Goal: Transaction & Acquisition: Purchase product/service

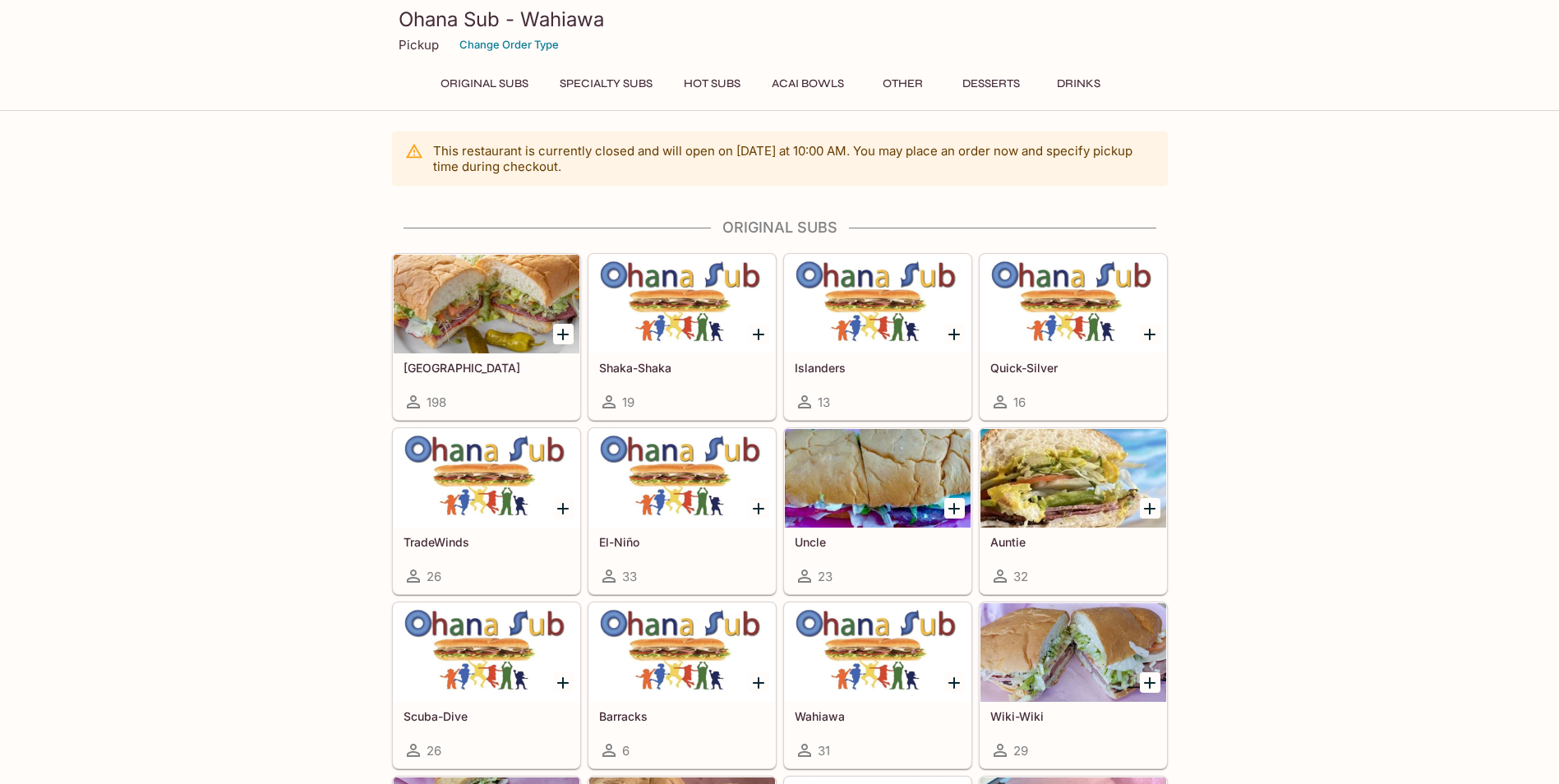
click at [823, 362] on h5 "Islanders" at bounding box center [877, 367] width 166 height 14
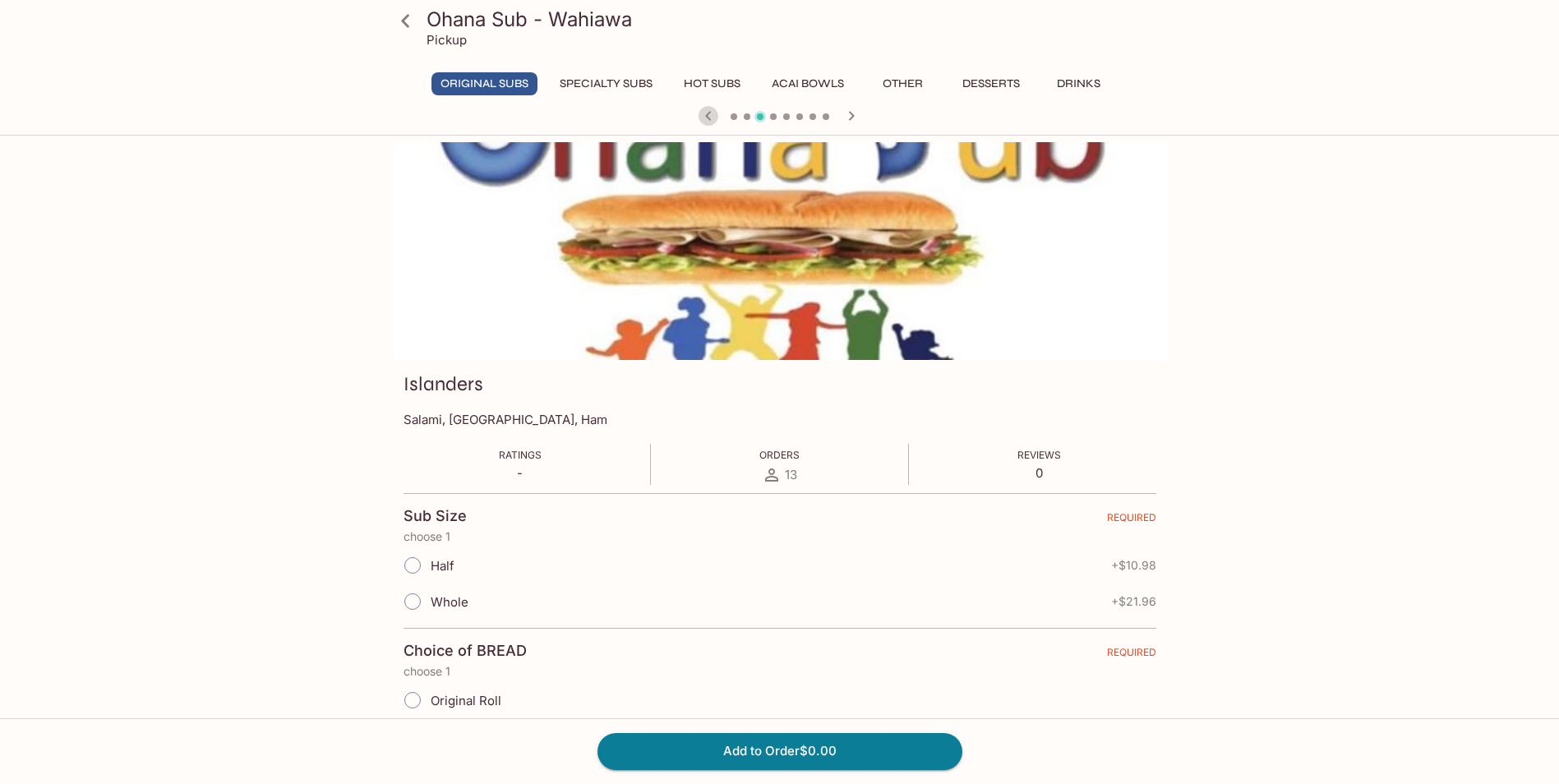
click at [707, 112] on icon "button" at bounding box center [708, 115] width 19 height 19
click at [852, 115] on icon "button" at bounding box center [850, 115] width 6 height 9
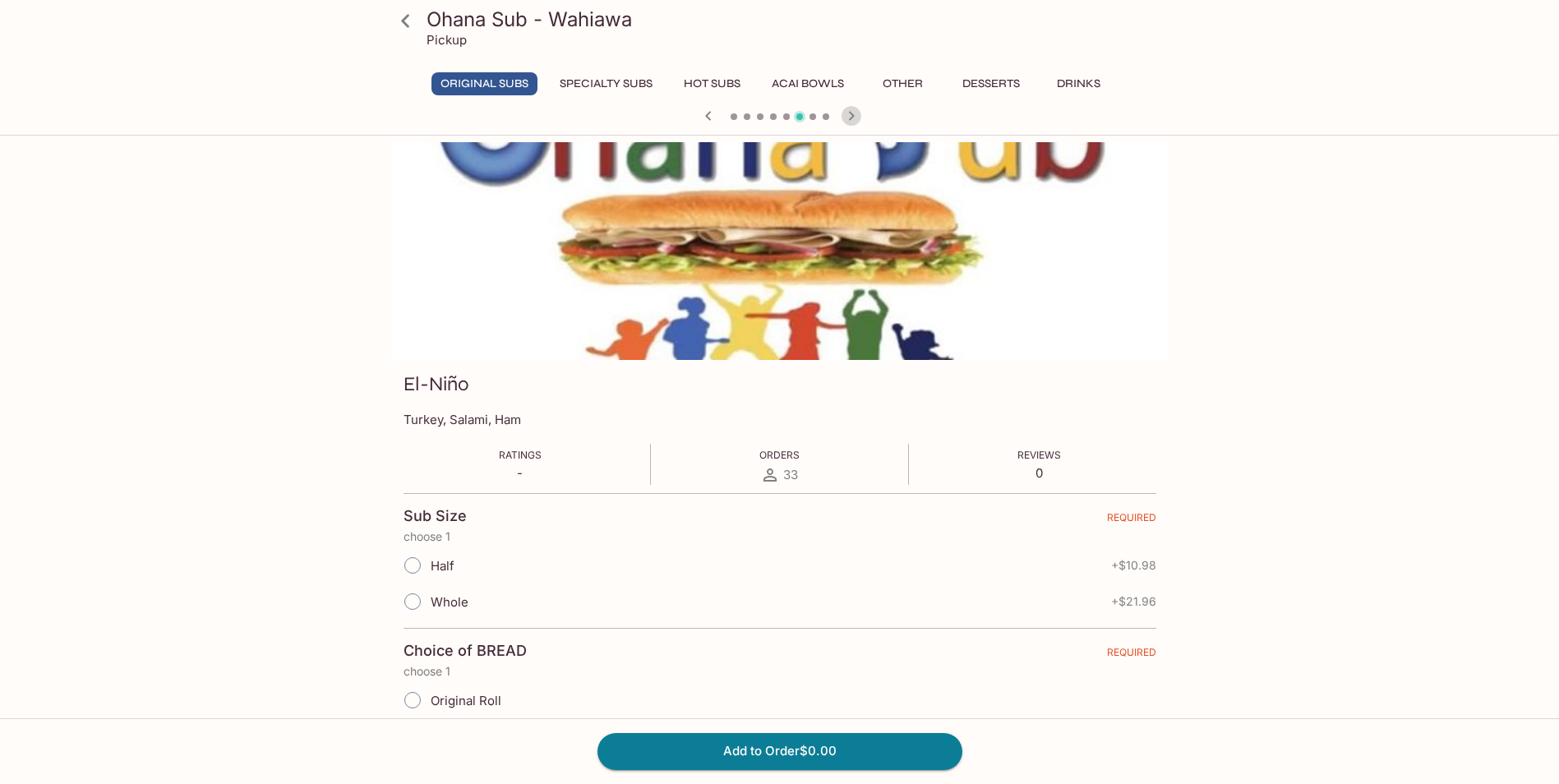
click at [852, 115] on icon "button" at bounding box center [850, 115] width 6 height 9
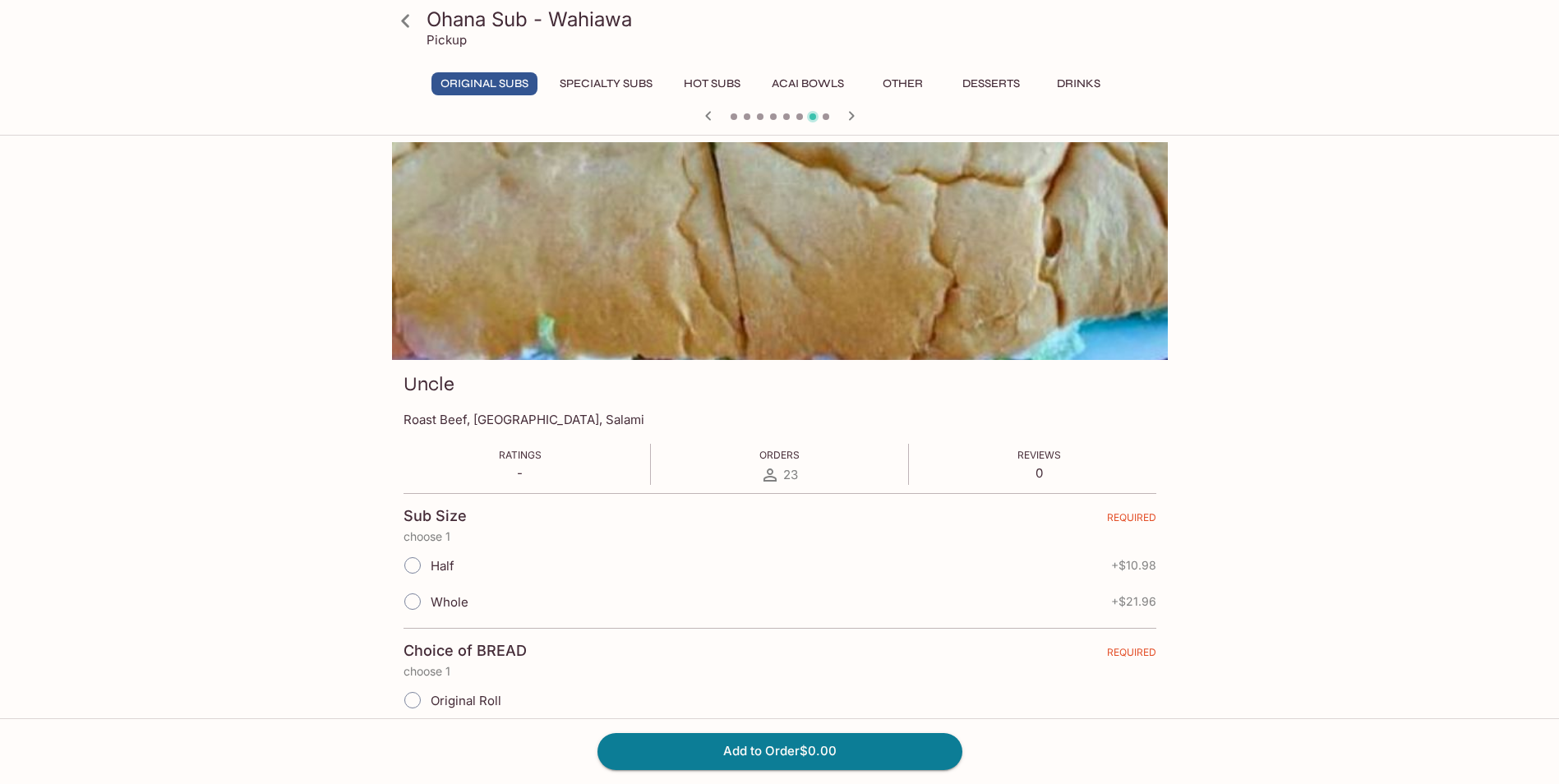
click at [852, 115] on icon "button" at bounding box center [850, 115] width 6 height 9
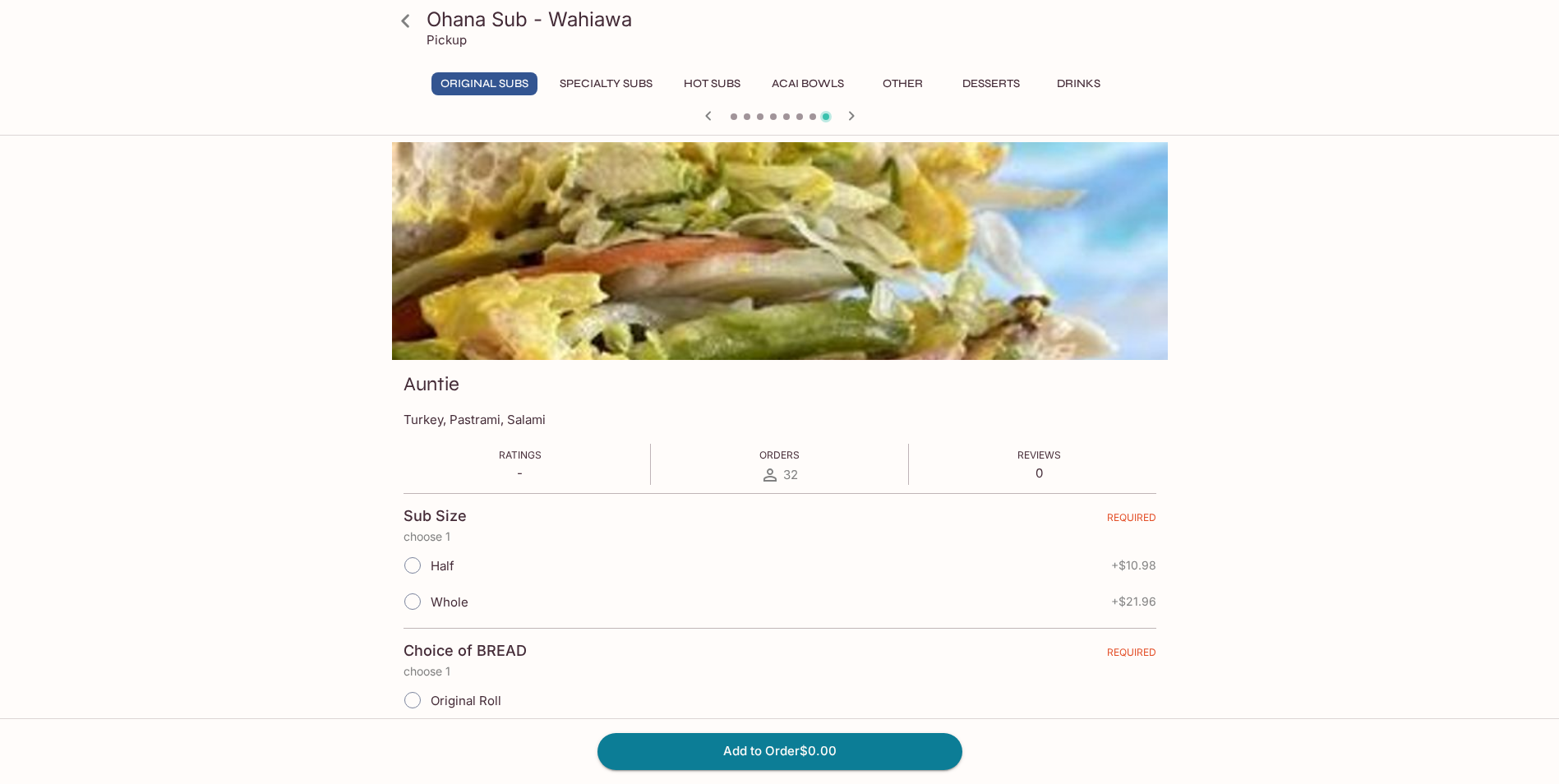
click at [852, 115] on icon "button" at bounding box center [850, 115] width 6 height 9
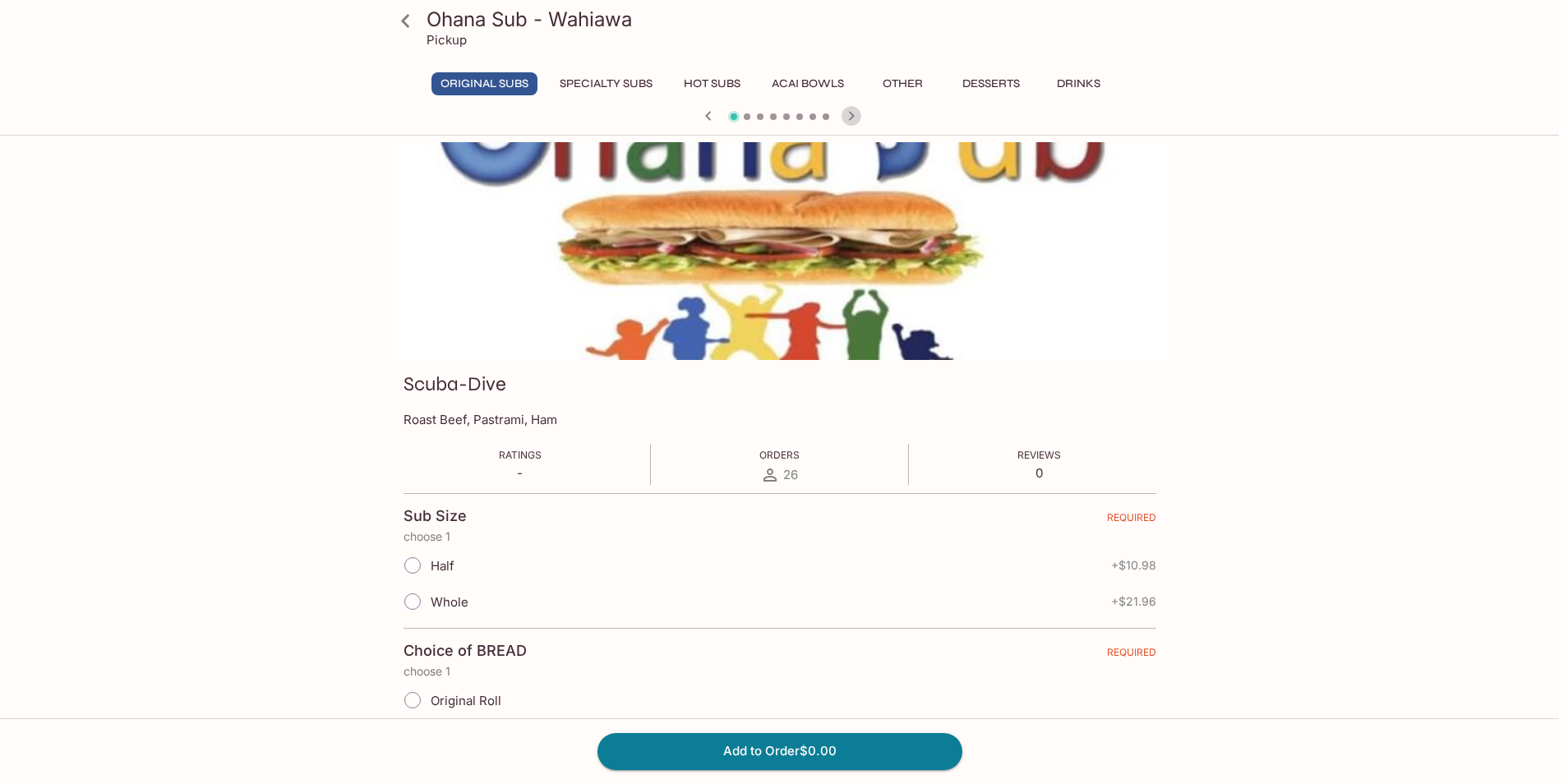
click at [852, 115] on icon "button" at bounding box center [850, 115] width 6 height 9
click at [852, 116] on icon "button" at bounding box center [850, 115] width 6 height 9
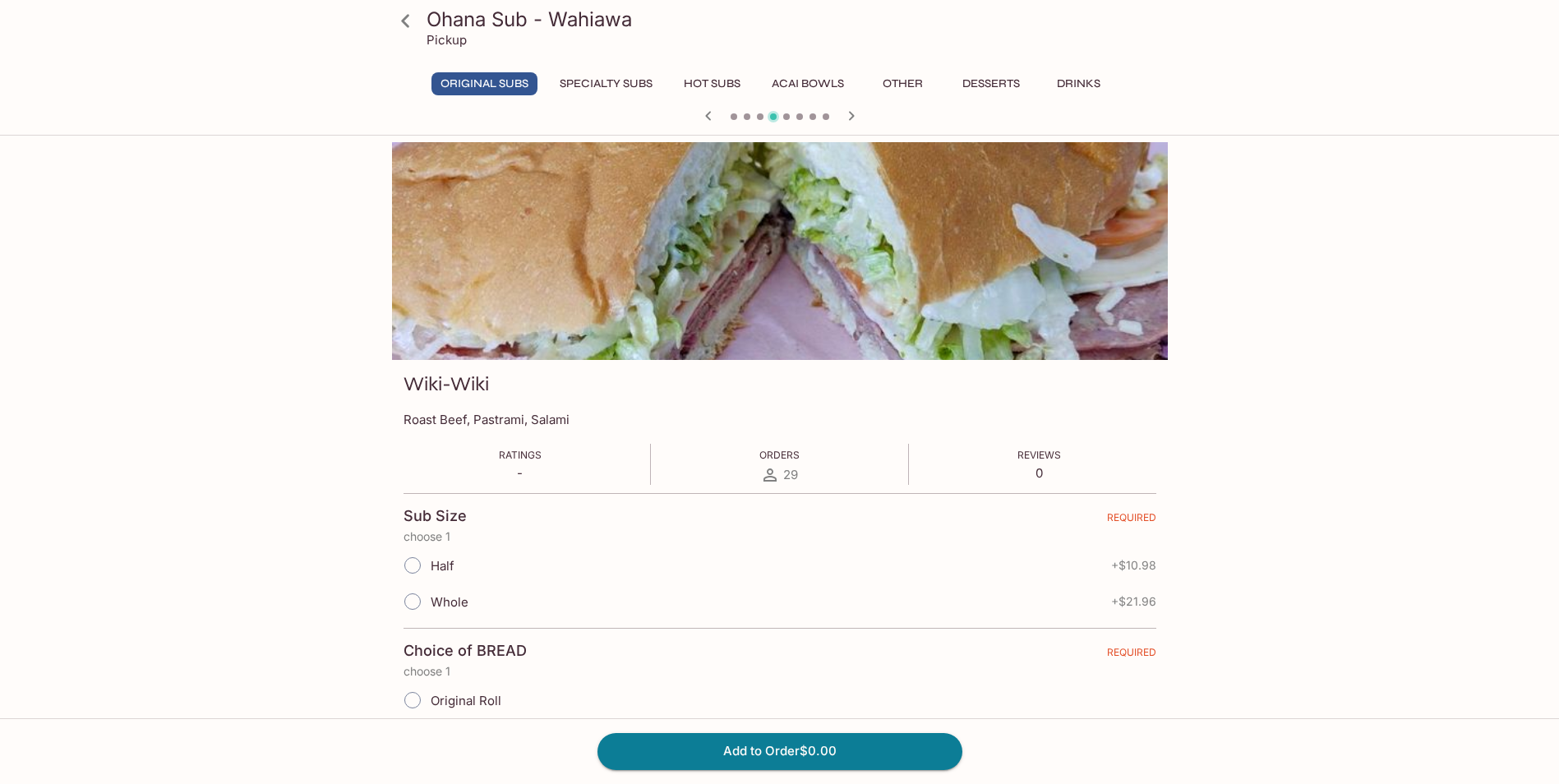
click at [852, 116] on icon "button" at bounding box center [850, 115] width 6 height 9
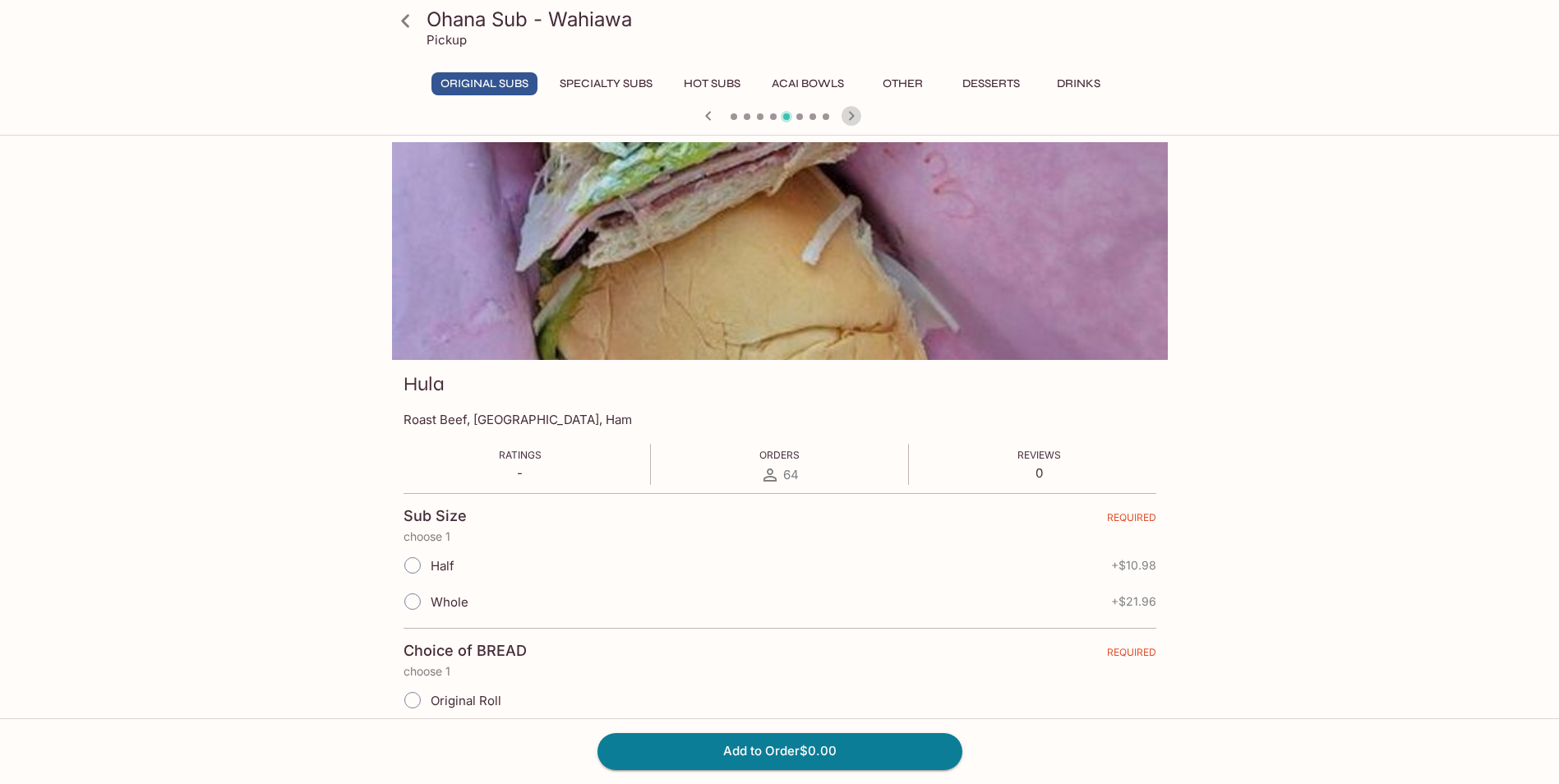
click at [852, 116] on icon "button" at bounding box center [850, 115] width 6 height 9
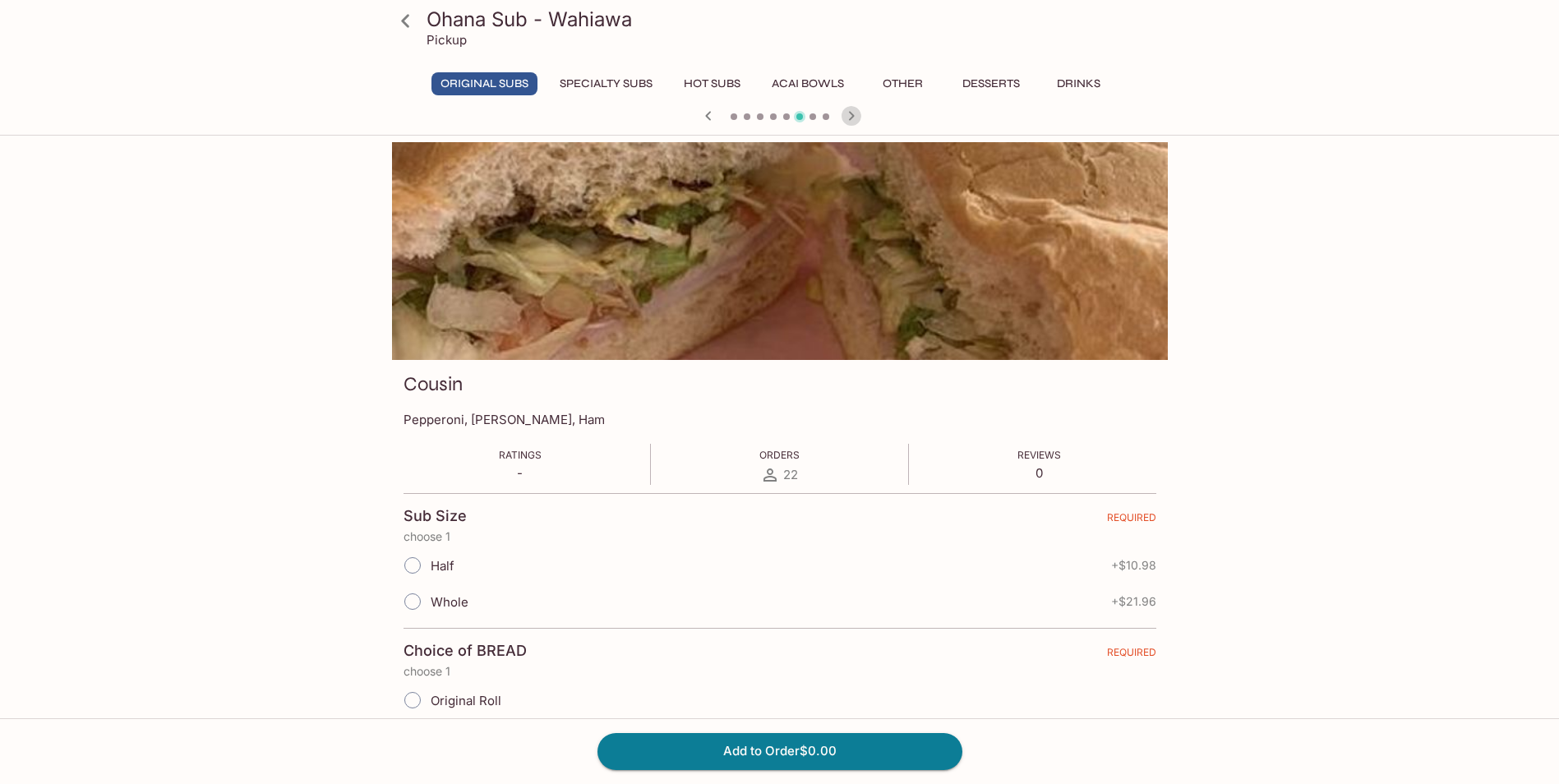
click at [852, 116] on icon "button" at bounding box center [850, 115] width 6 height 9
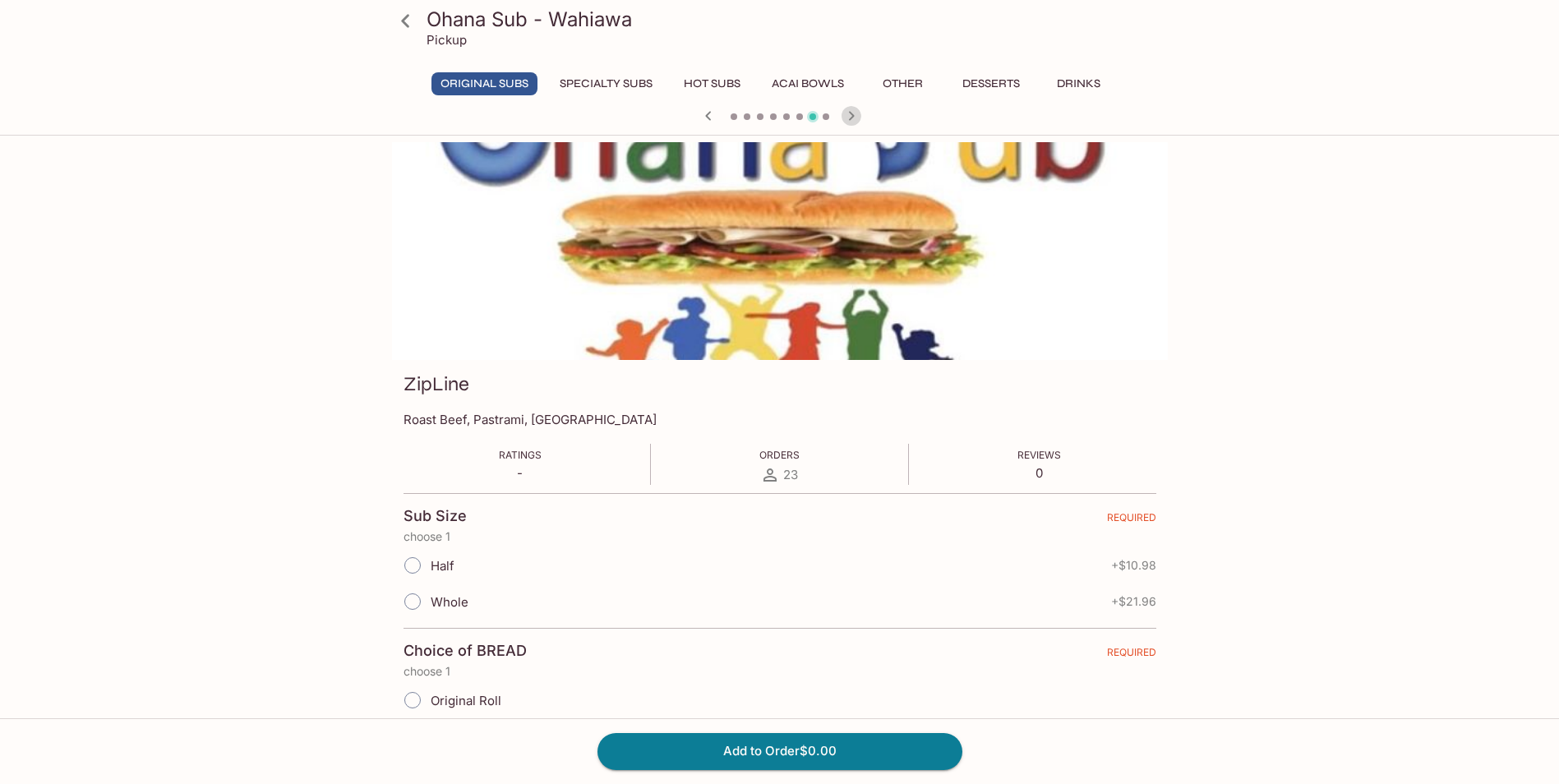
click at [852, 116] on icon "button" at bounding box center [850, 115] width 6 height 9
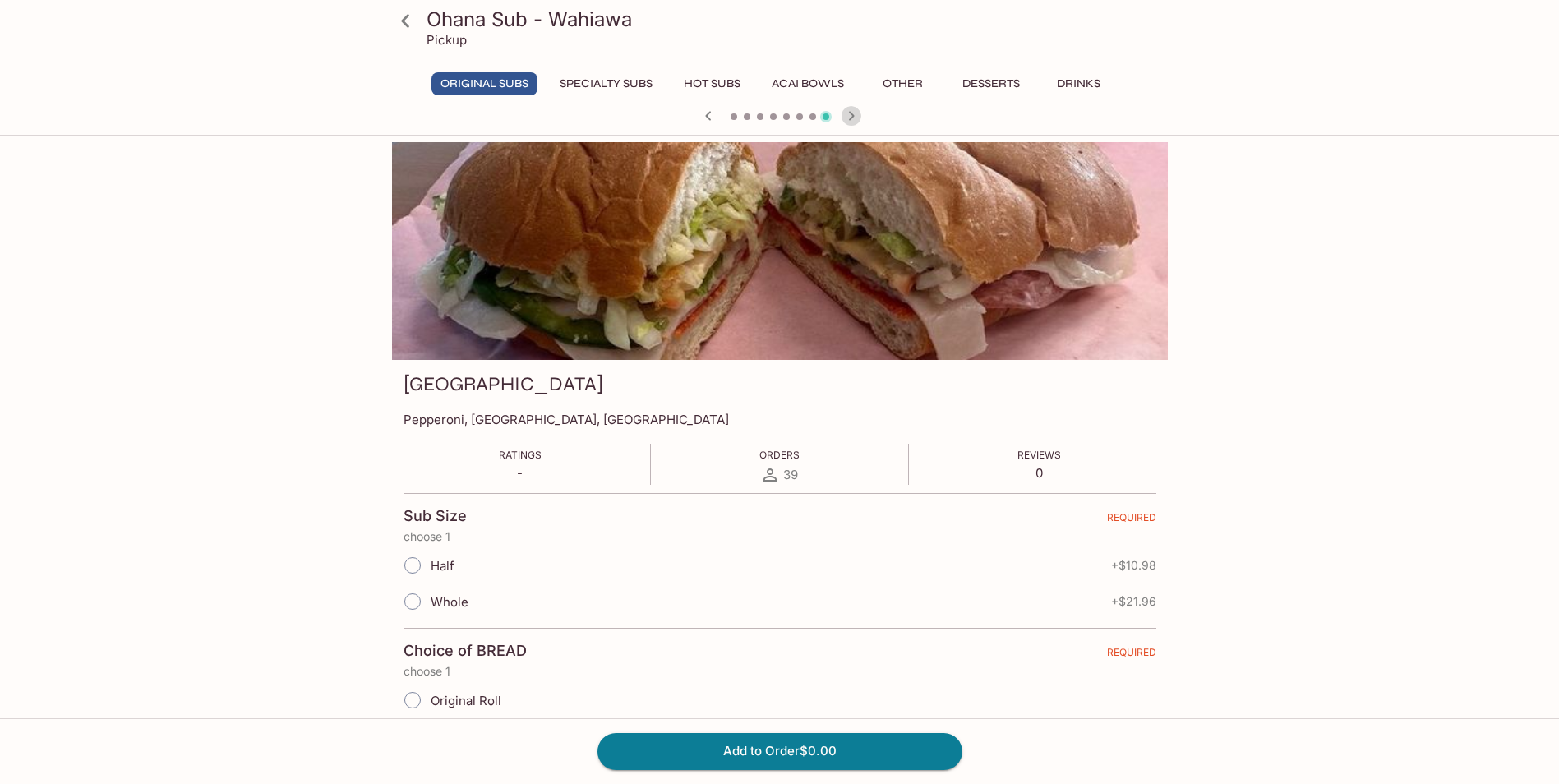
click at [852, 116] on icon "button" at bounding box center [850, 115] width 6 height 9
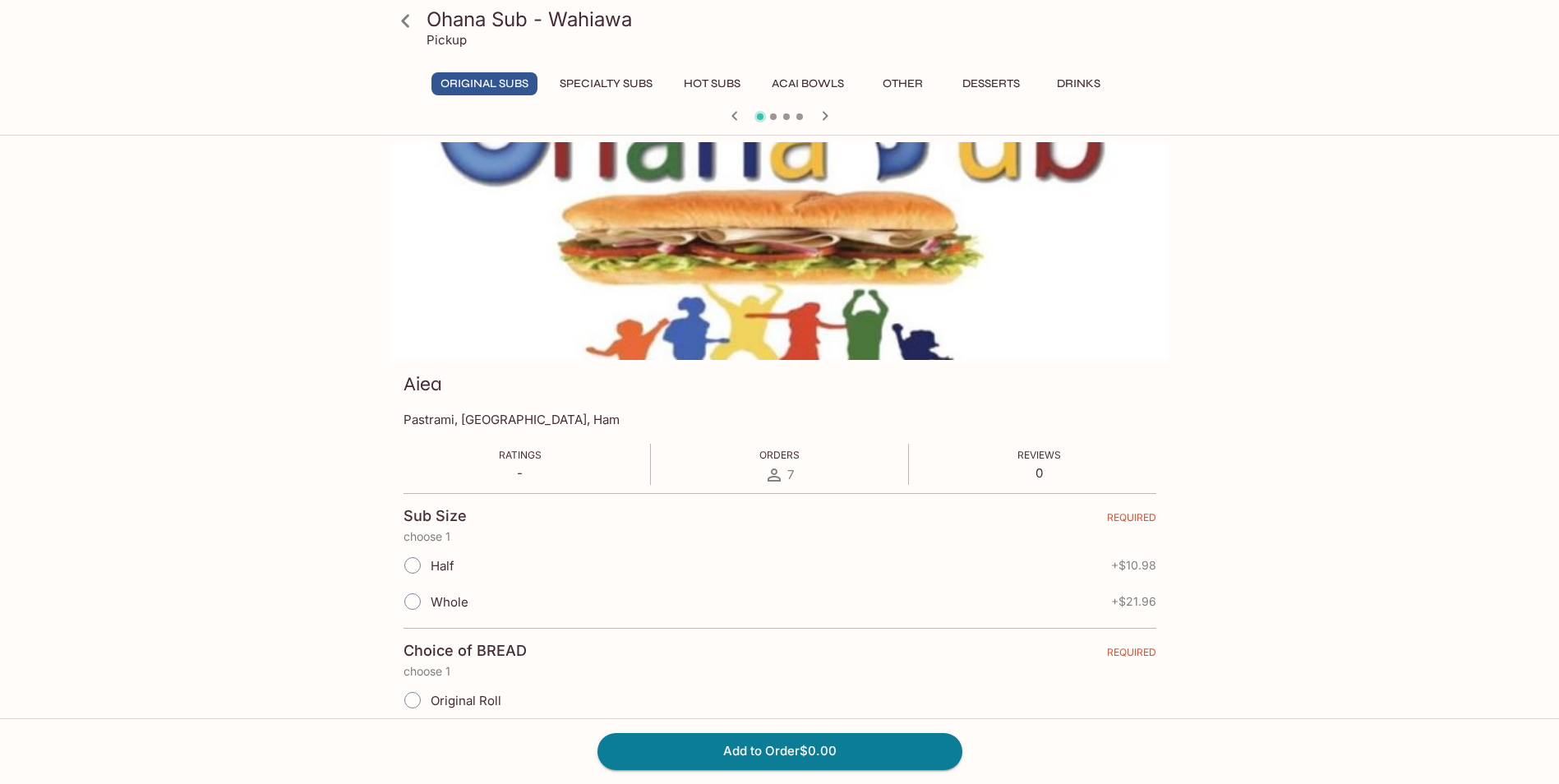
click at [852, 116] on div at bounding box center [780, 117] width 788 height 25
click at [825, 116] on icon "button" at bounding box center [824, 115] width 19 height 19
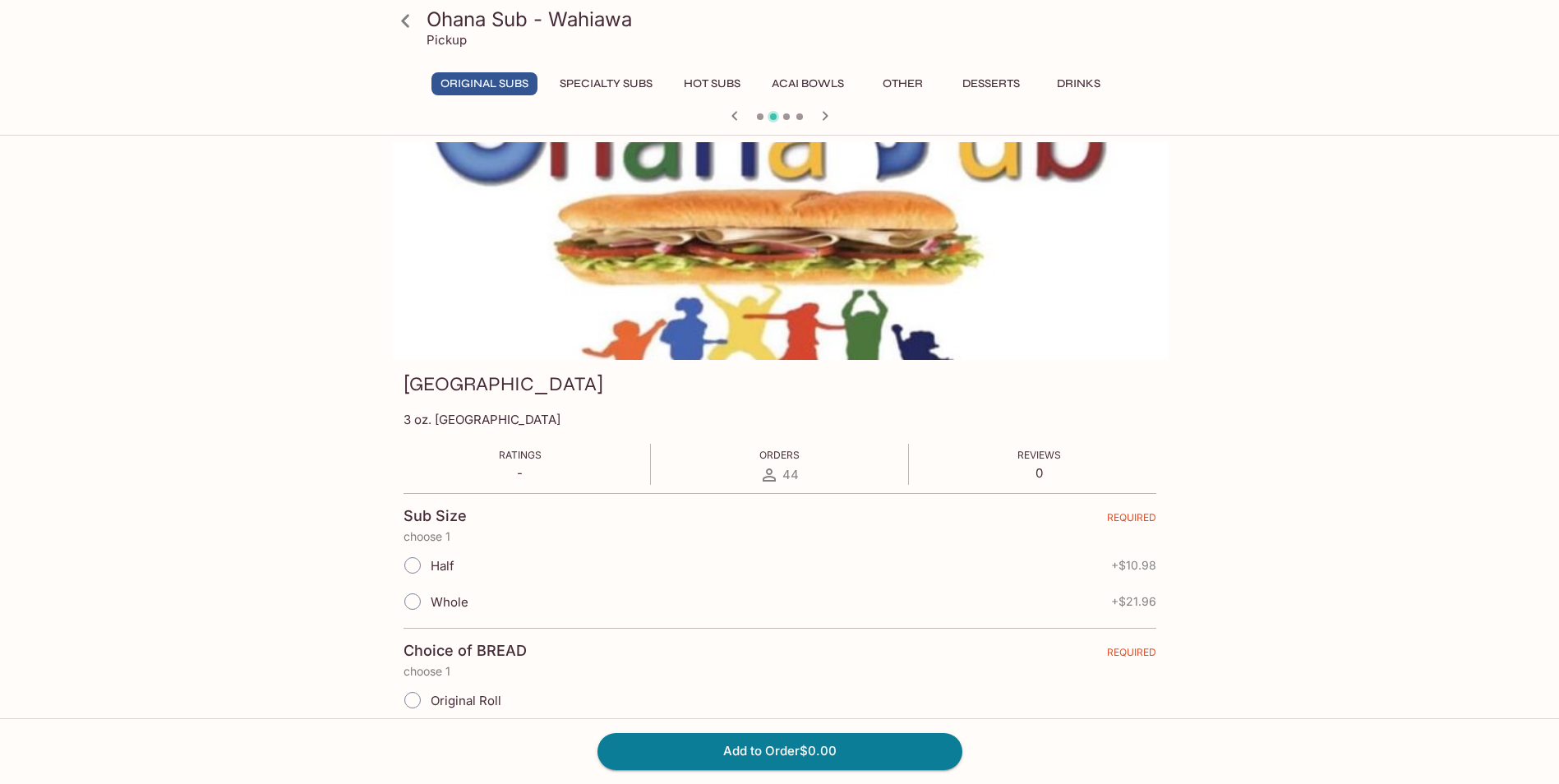
click at [825, 116] on icon "button" at bounding box center [824, 115] width 19 height 19
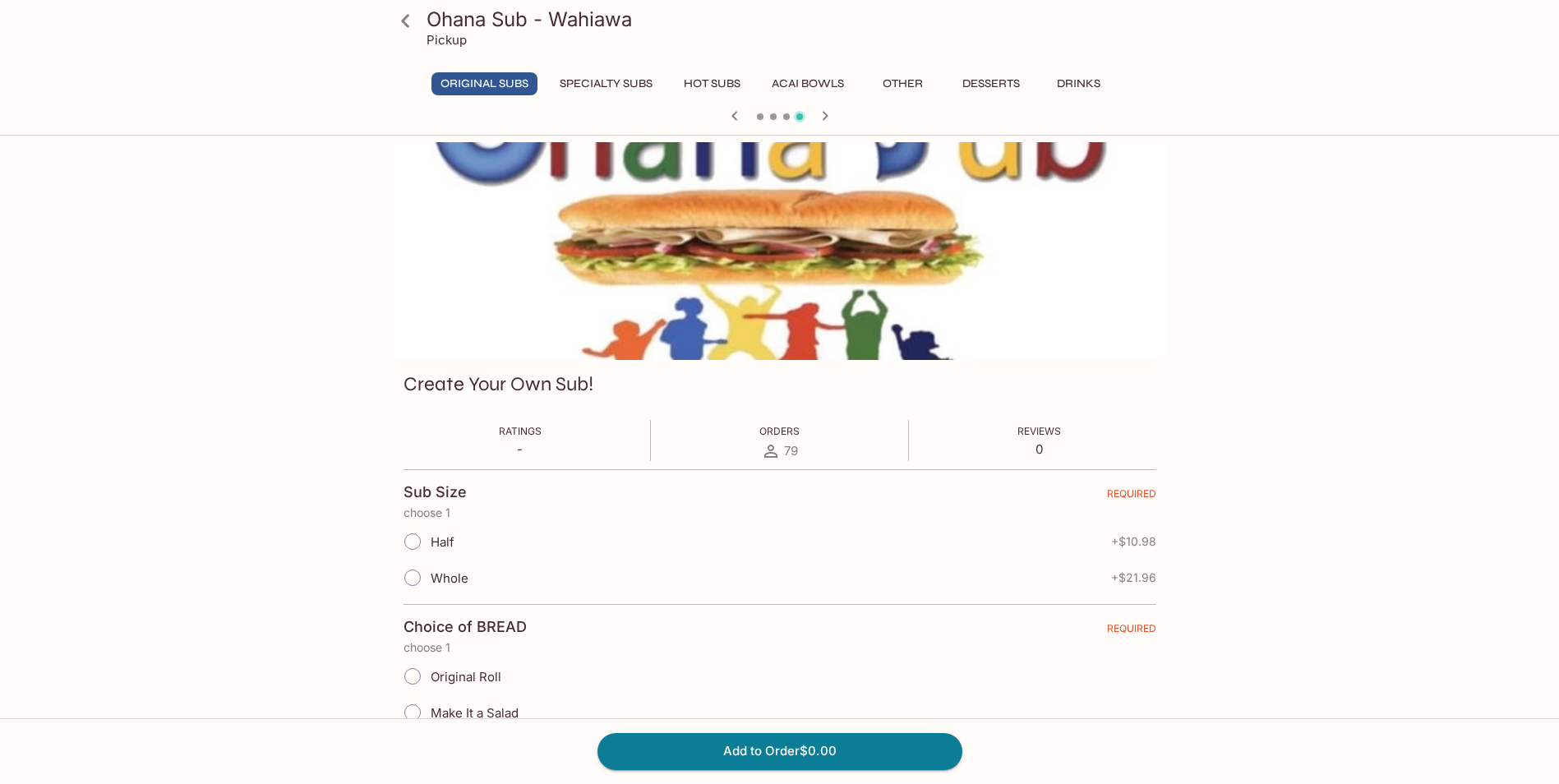
click at [411, 573] on input "Whole" at bounding box center [412, 577] width 35 height 35
radio input "true"
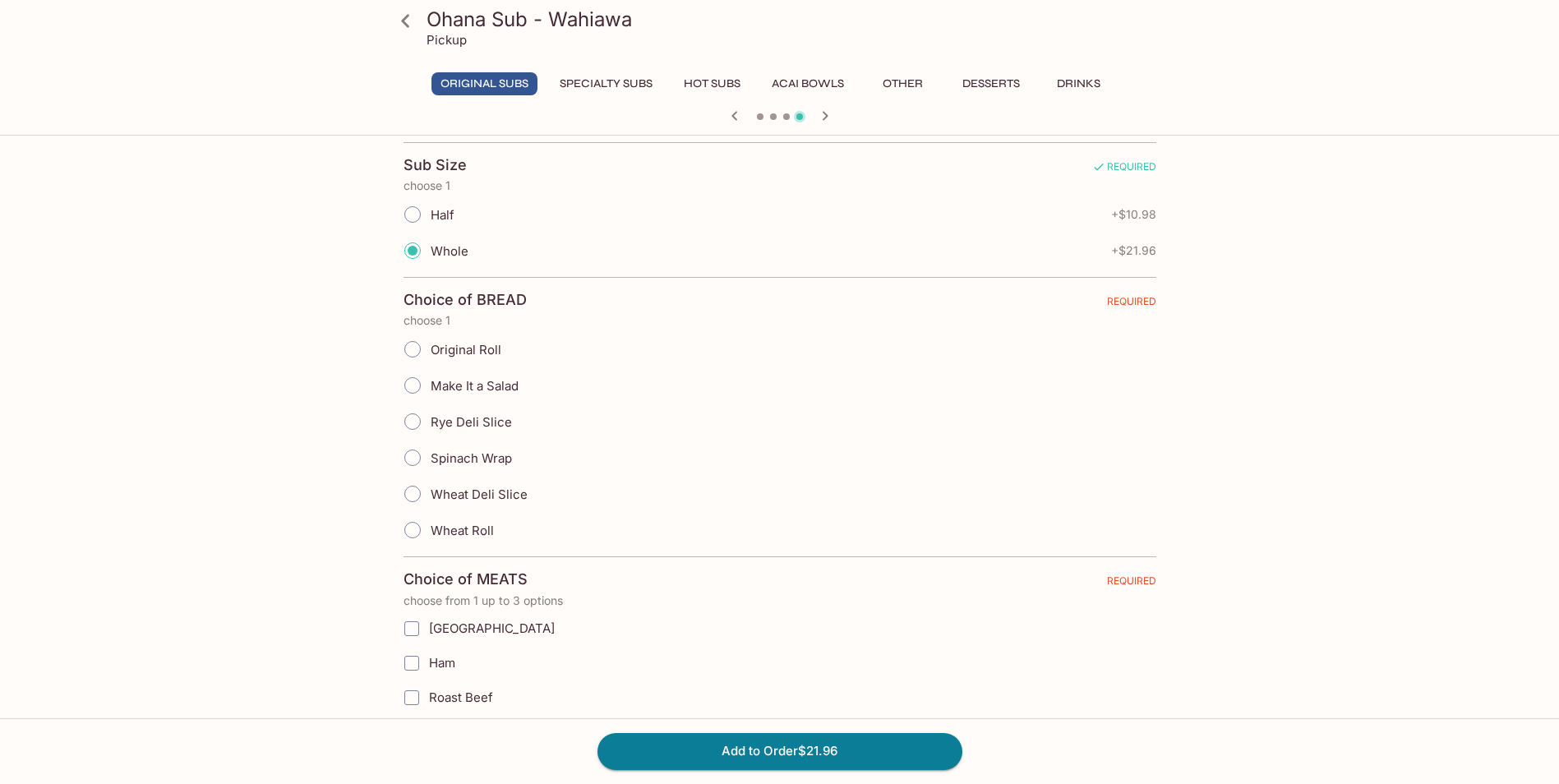
scroll to position [329, 0]
click at [410, 346] on input "Original Roll" at bounding box center [412, 348] width 35 height 35
radio input "true"
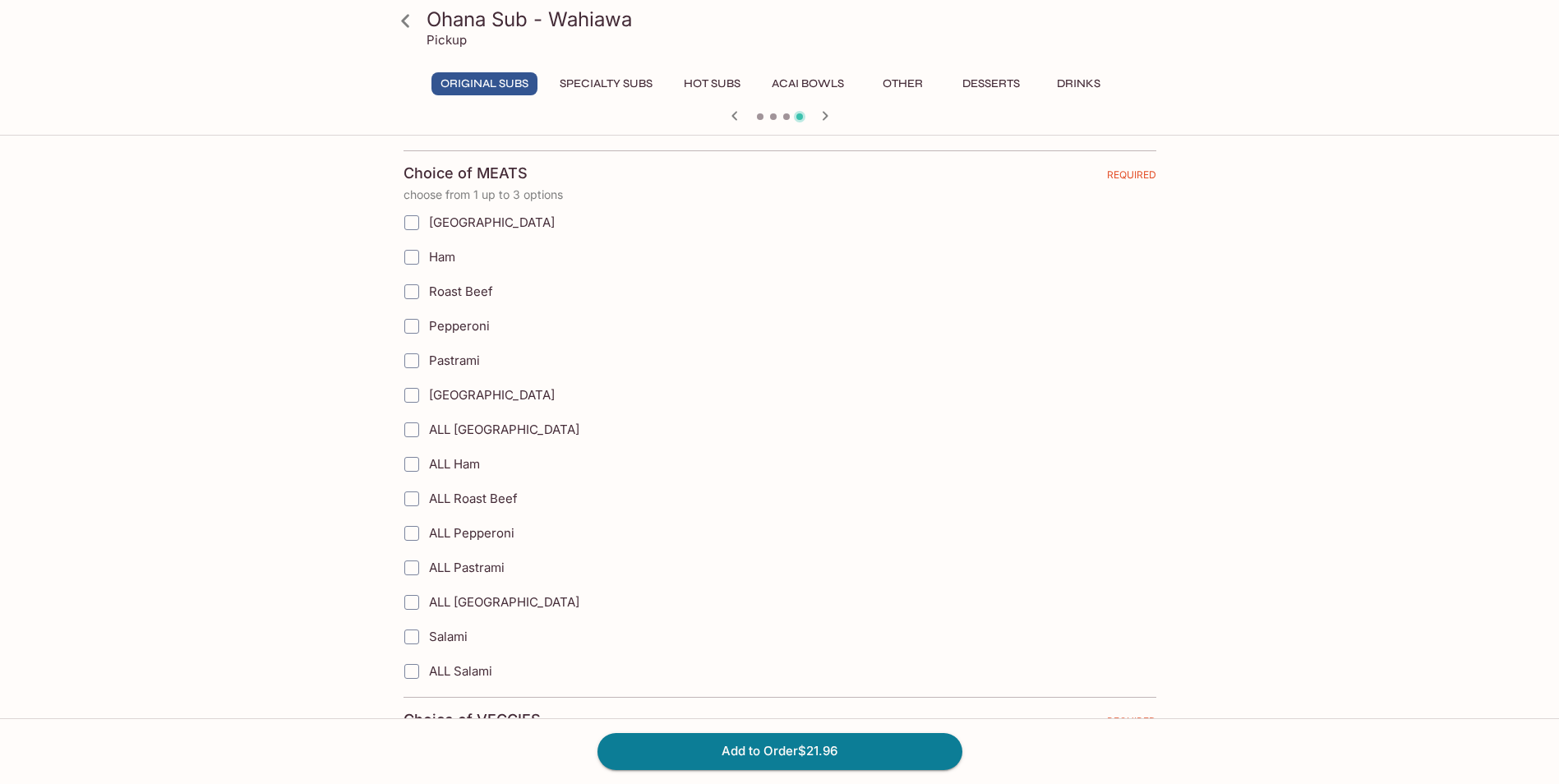
scroll to position [739, 0]
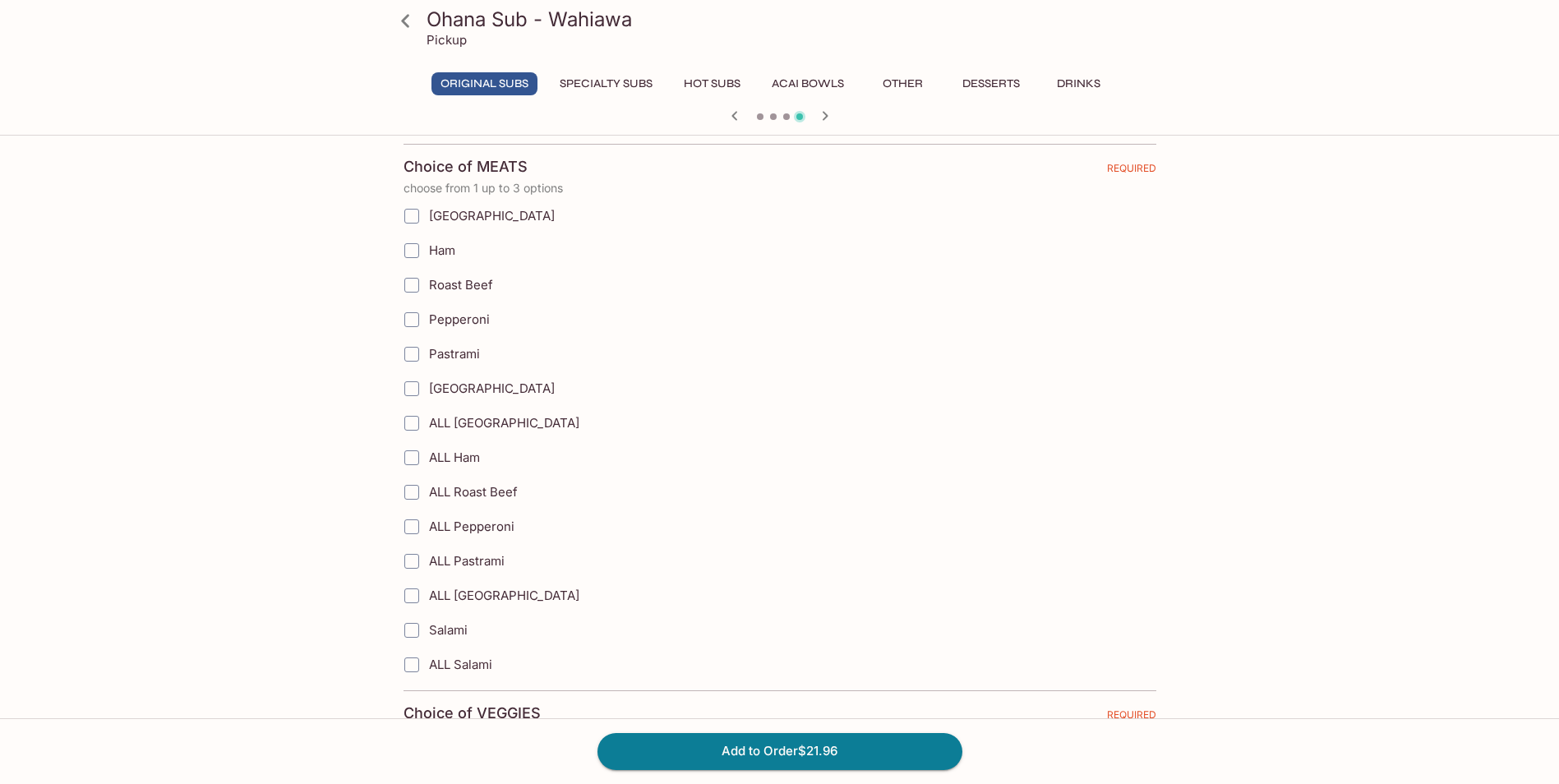
click at [411, 359] on input "Pastrami" at bounding box center [411, 353] width 33 height 33
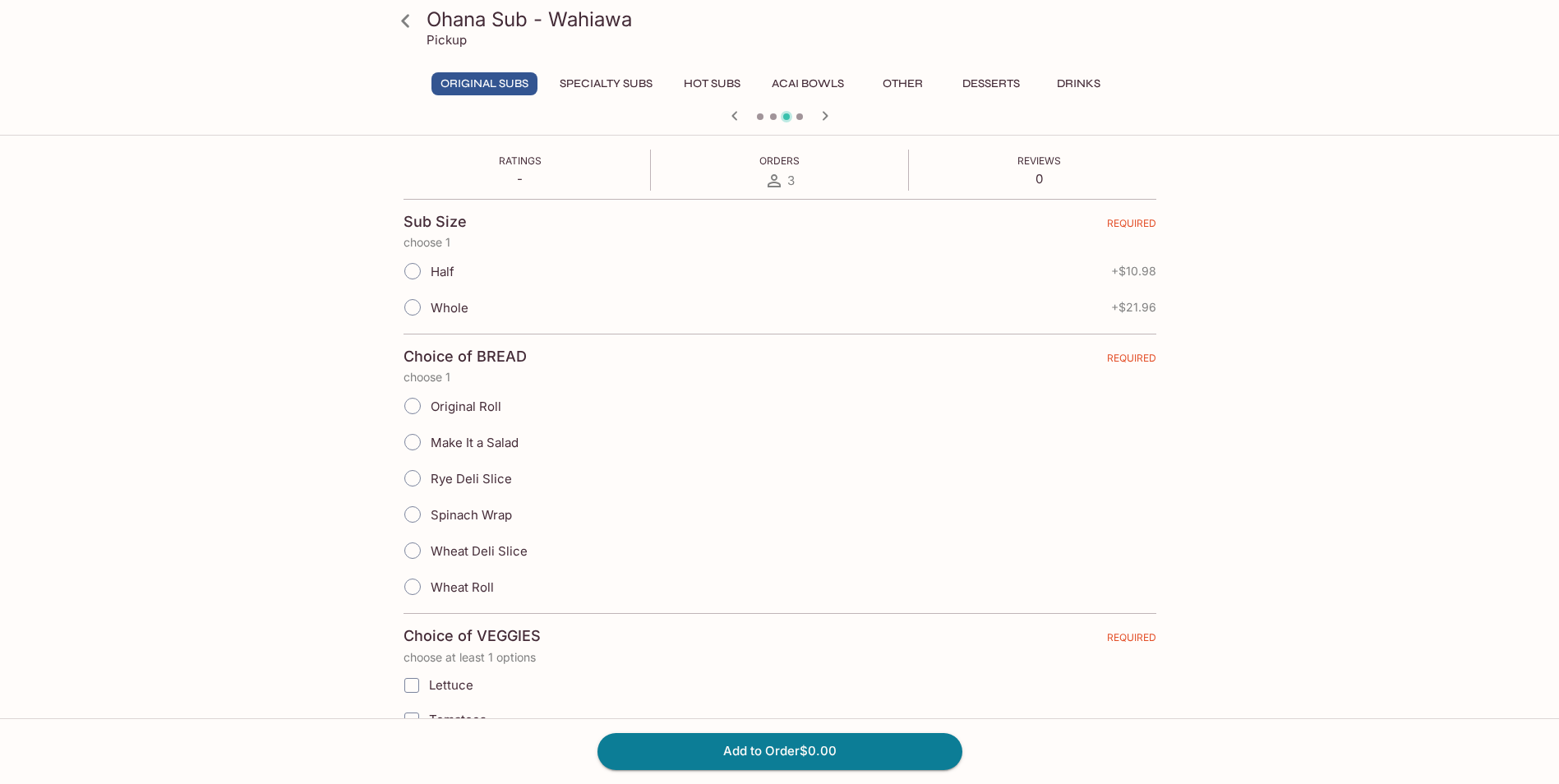
scroll to position [0, 0]
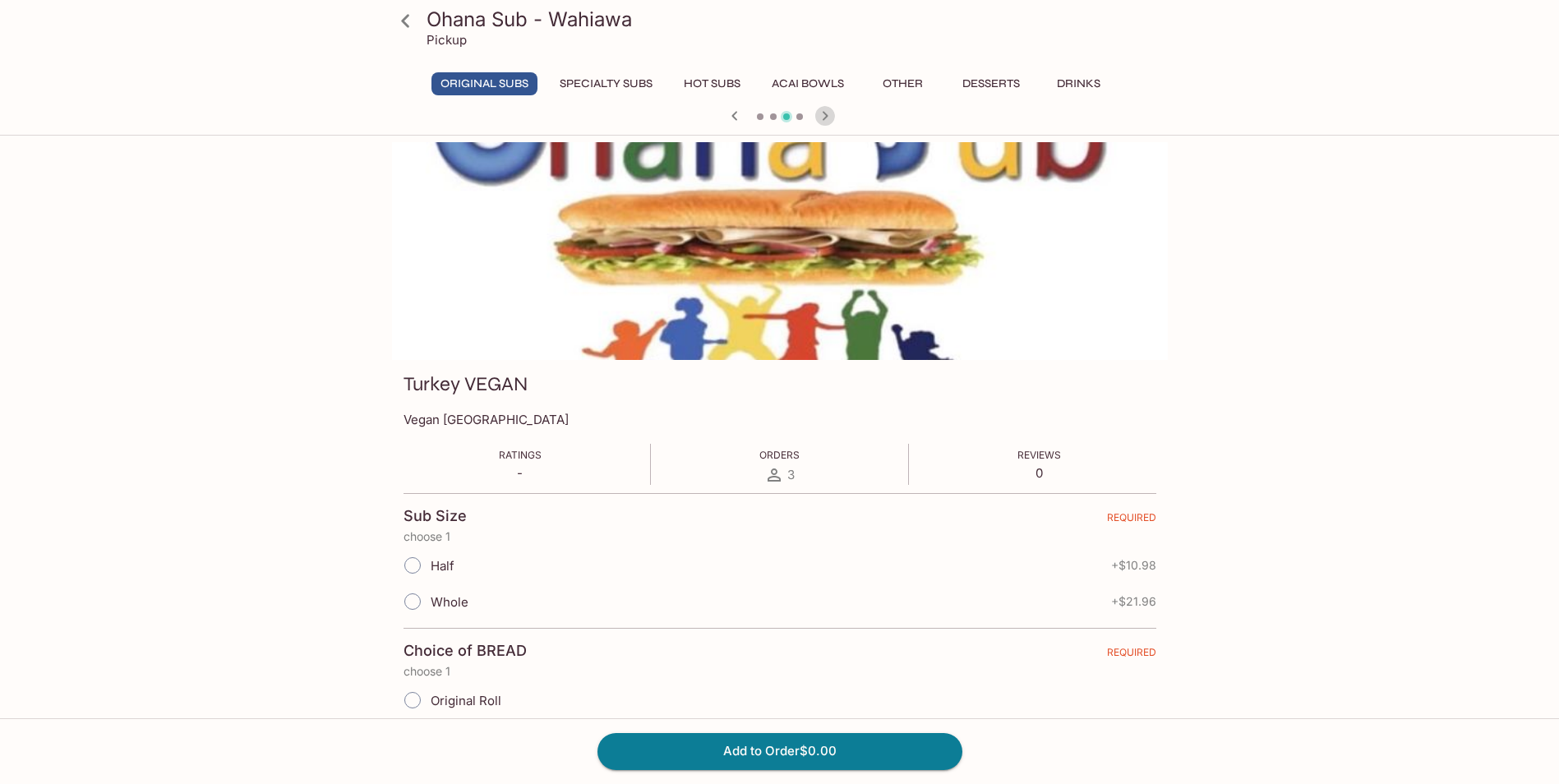
click at [824, 117] on icon "button" at bounding box center [824, 115] width 19 height 19
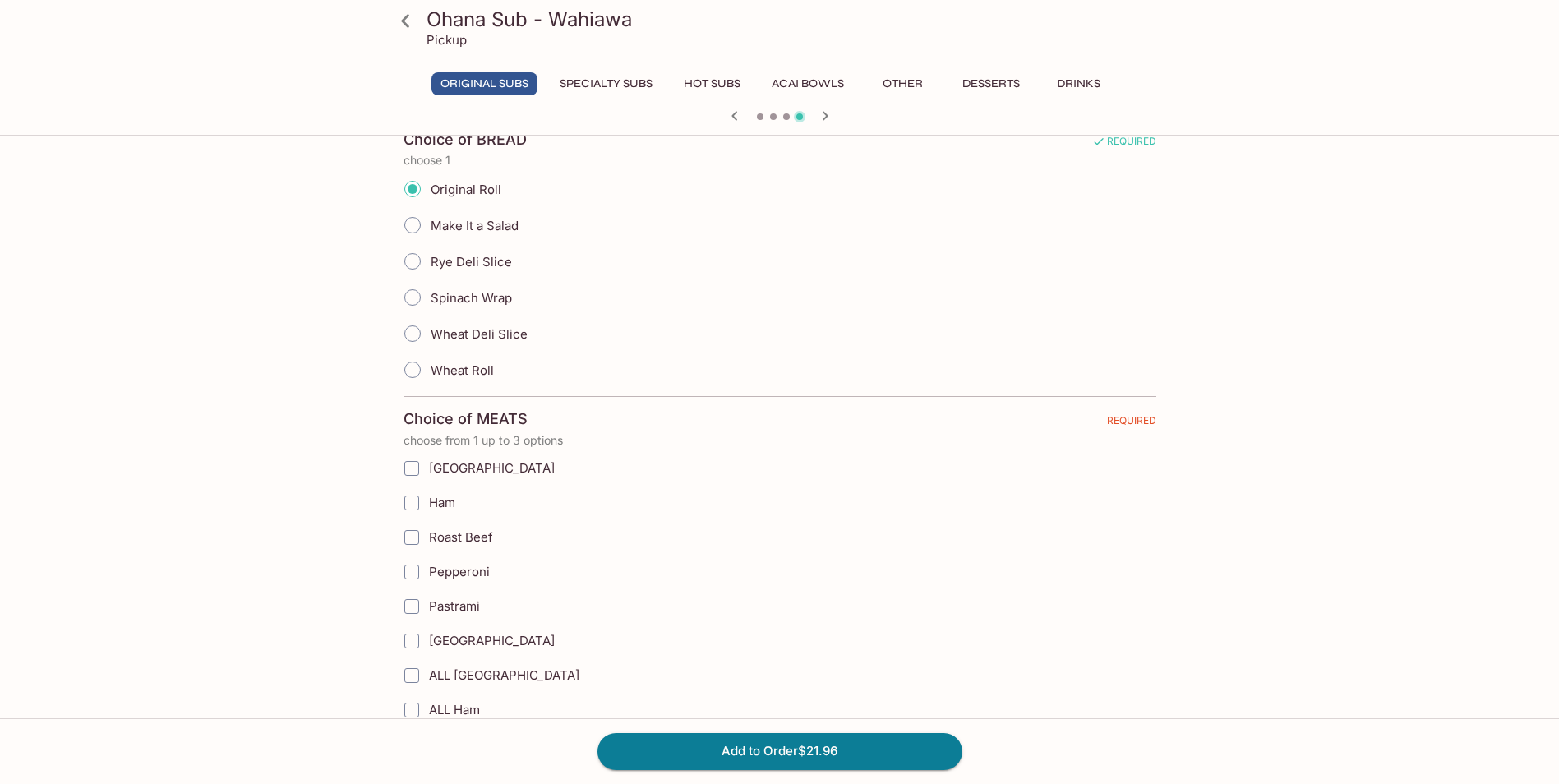
scroll to position [493, 0]
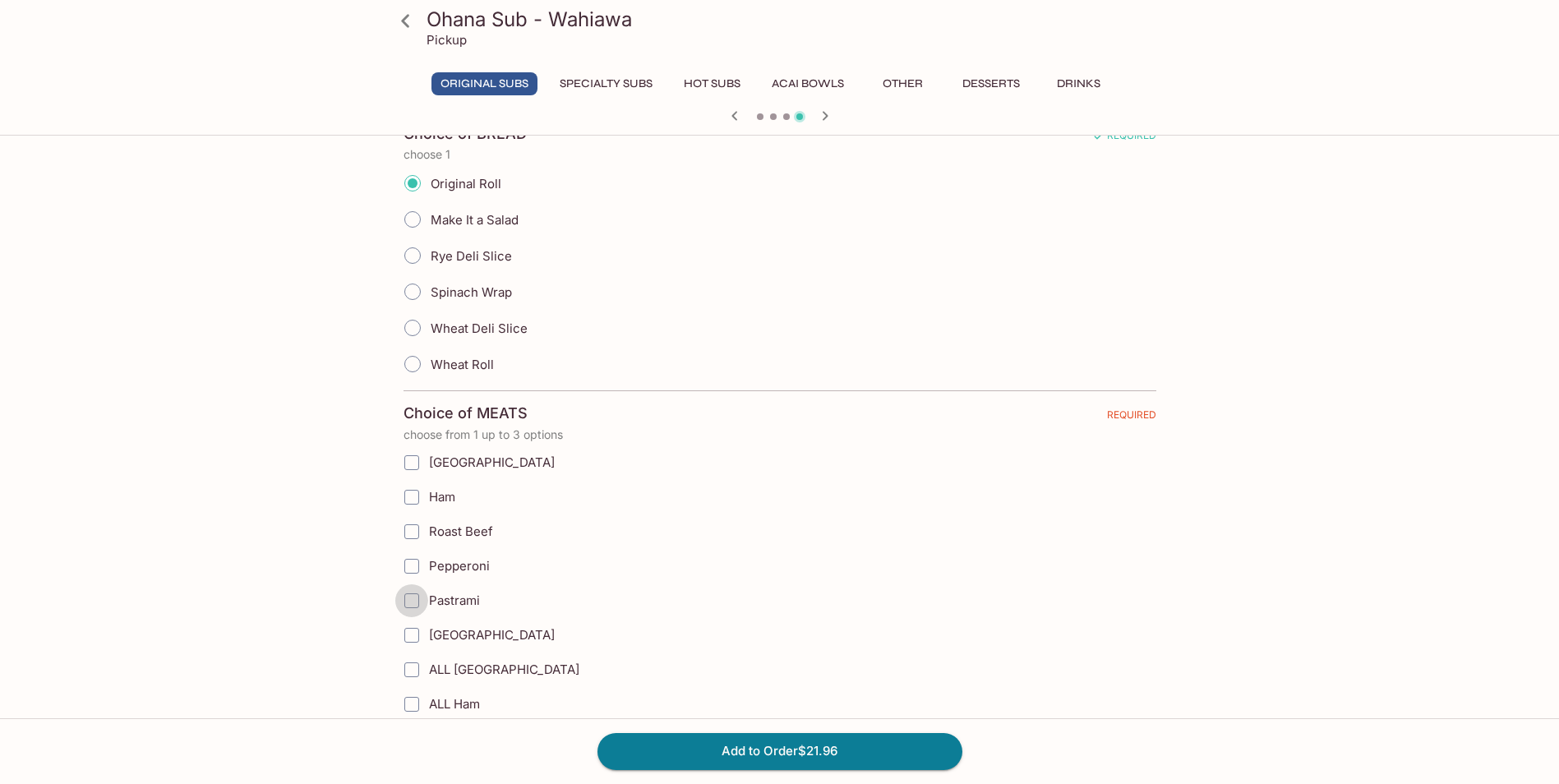
click at [414, 603] on input "Pastrami" at bounding box center [411, 600] width 33 height 33
click at [412, 636] on input "[GEOGRAPHIC_DATA]" at bounding box center [411, 635] width 33 height 33
checkbox input "true"
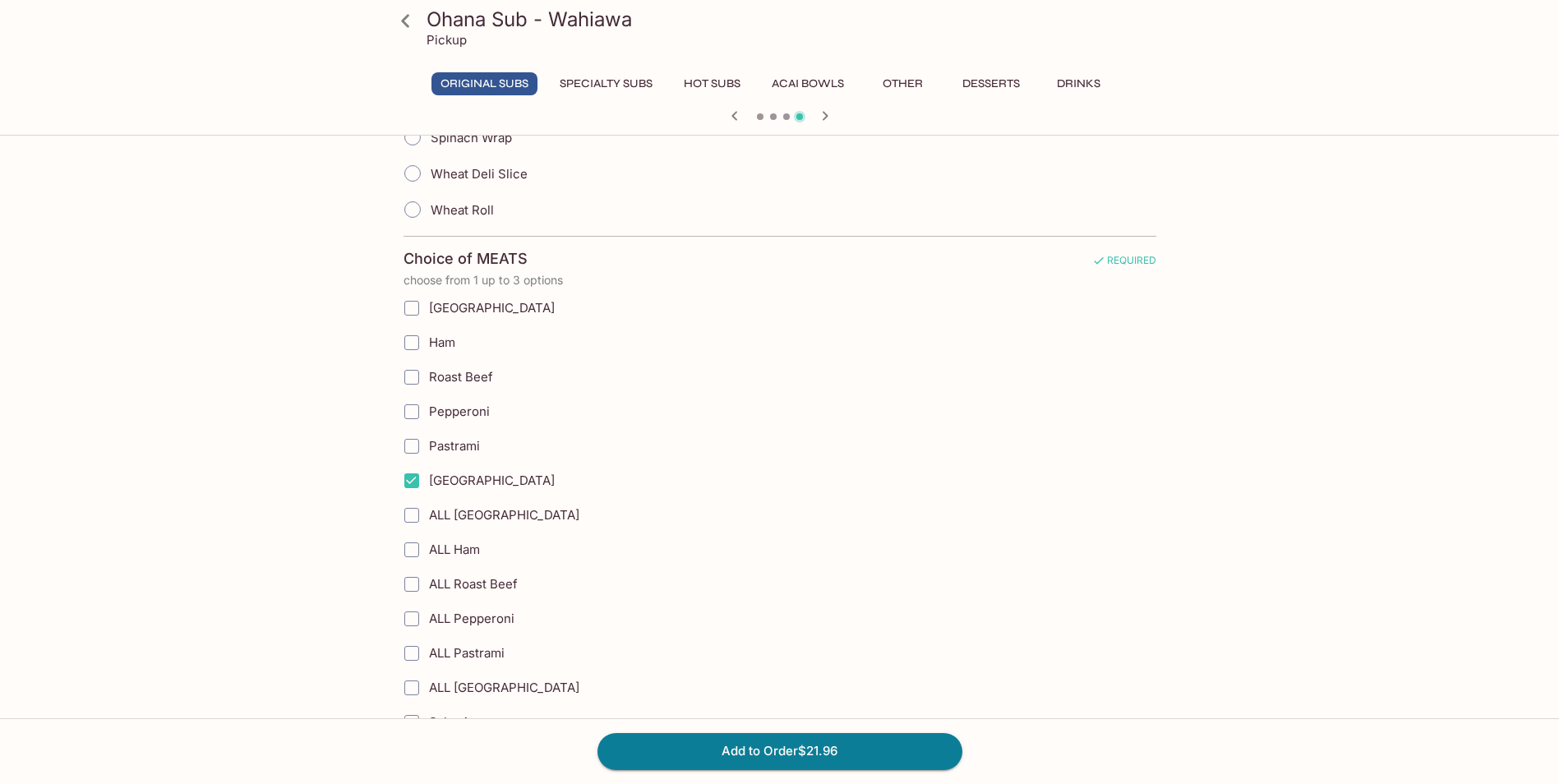
scroll to position [657, 0]
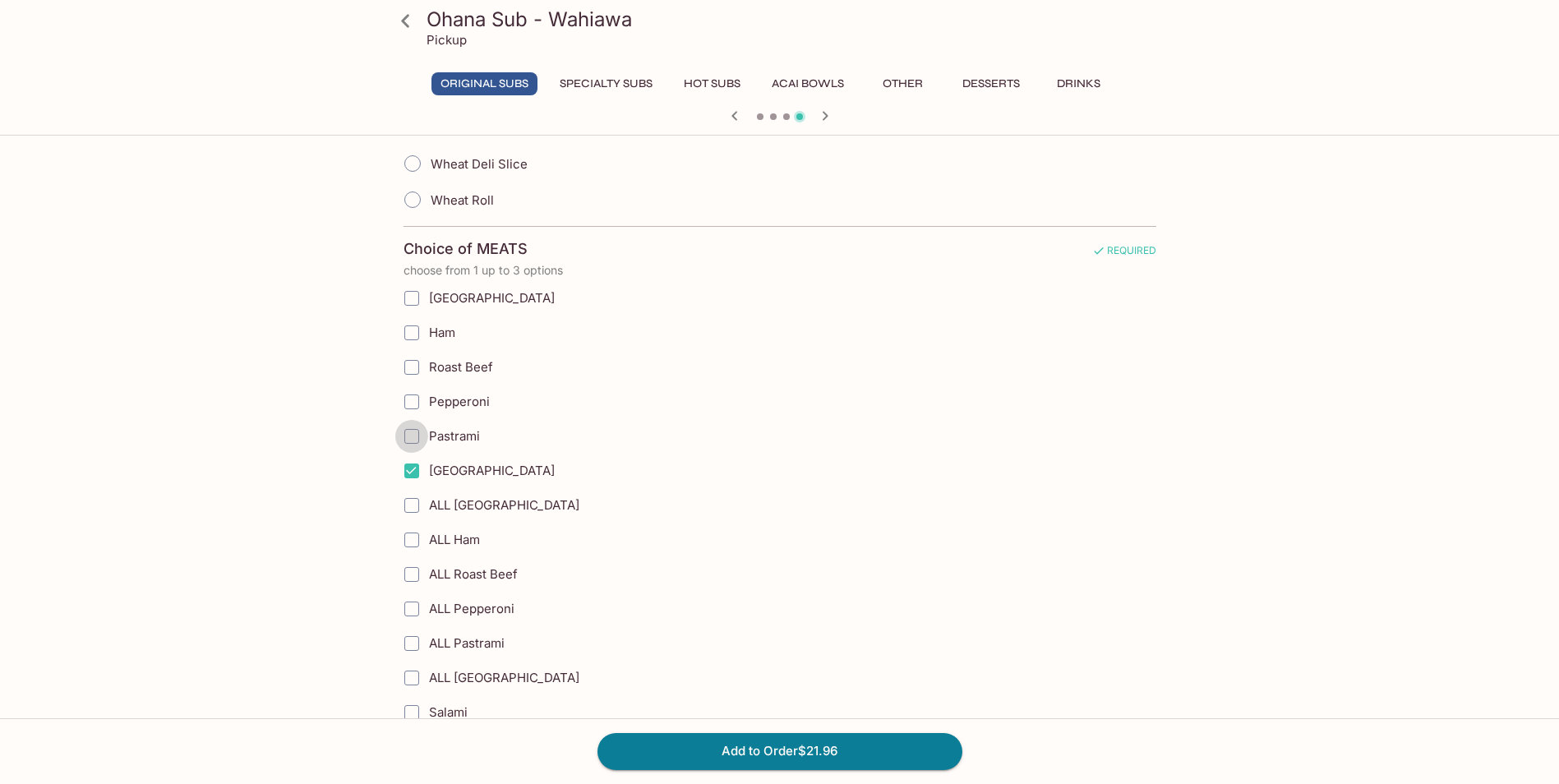
click at [411, 439] on input "Pastrami" at bounding box center [411, 436] width 33 height 33
click at [415, 436] on input "Pastrami" at bounding box center [411, 436] width 33 height 33
click at [411, 434] on input "Pastrami" at bounding box center [411, 436] width 33 height 33
checkbox input "true"
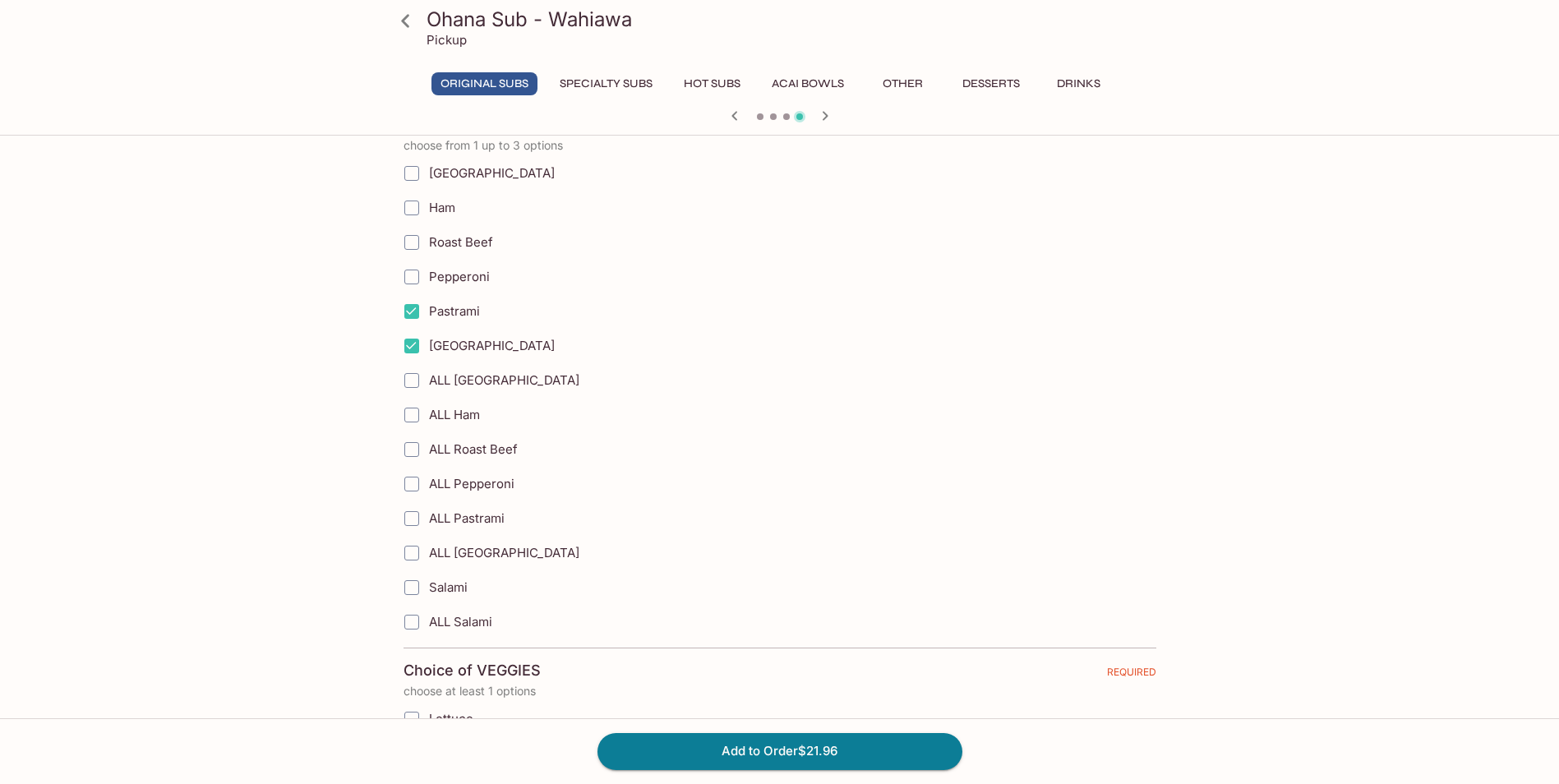
scroll to position [821, 0]
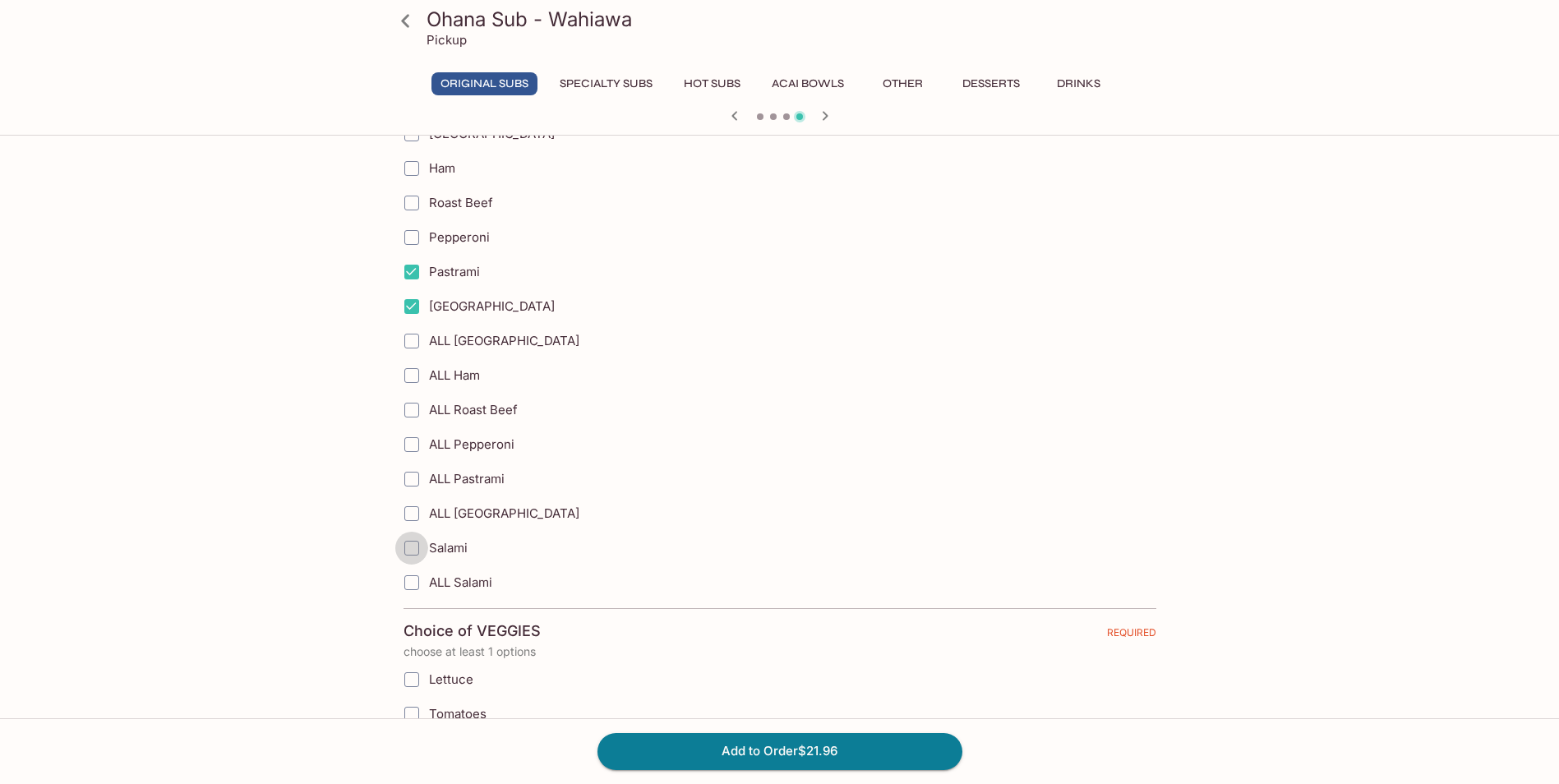
click at [413, 548] on input "Salami" at bounding box center [411, 548] width 33 height 33
checkbox input "true"
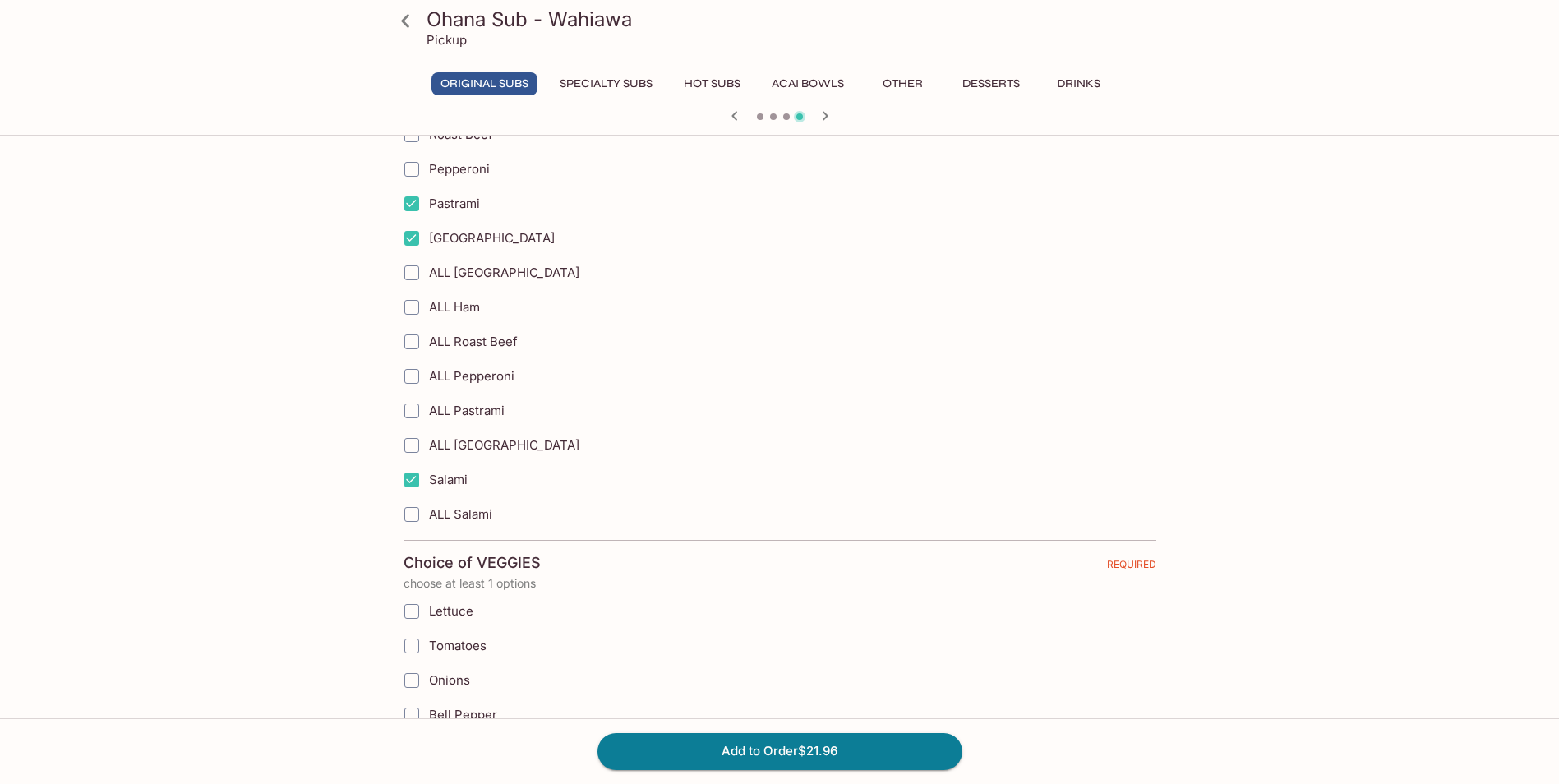
scroll to position [986, 0]
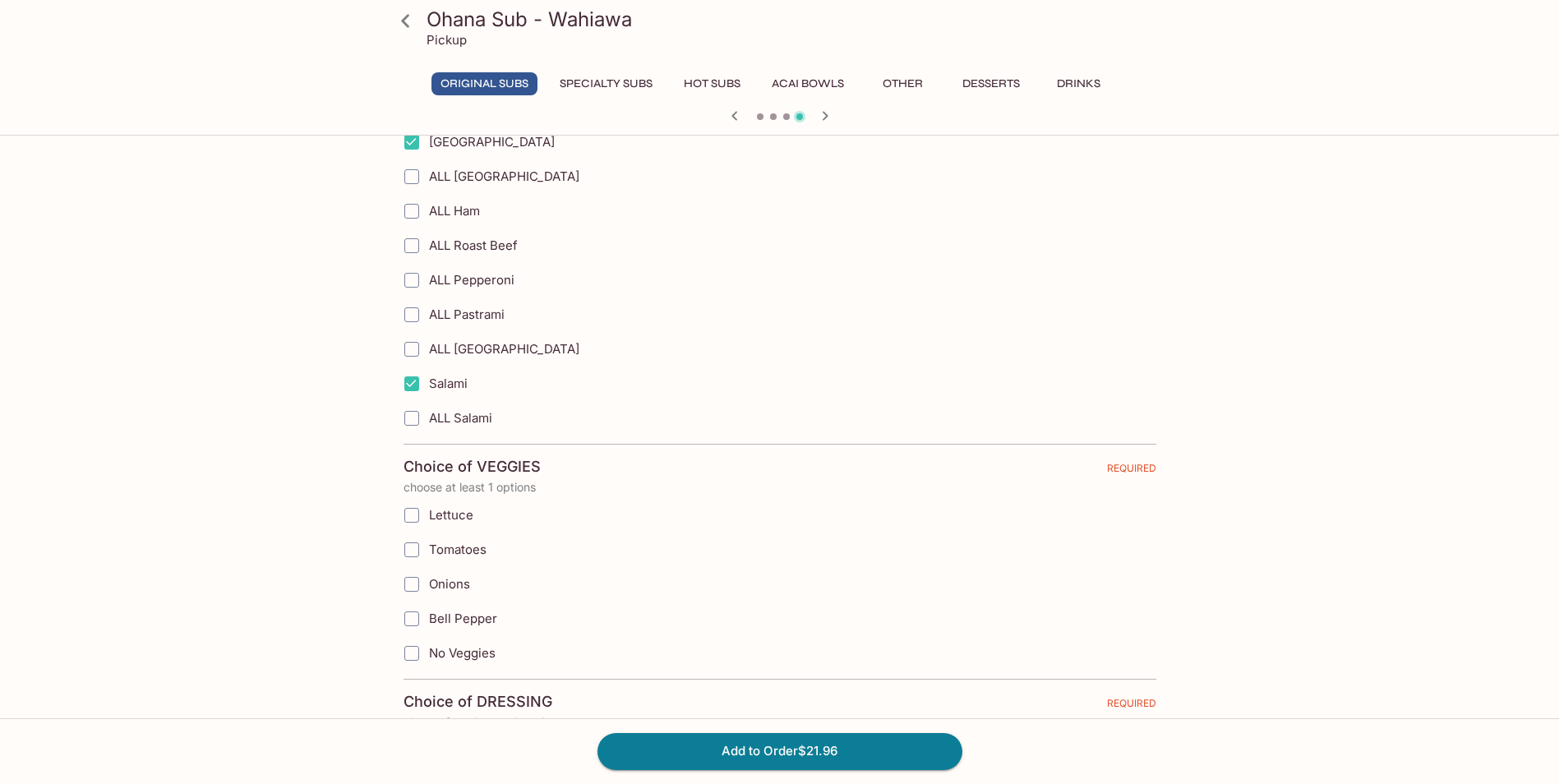
click at [412, 512] on input "Lettuce" at bounding box center [411, 514] width 33 height 33
checkbox input "true"
click at [411, 553] on input "Tomatoes" at bounding box center [411, 549] width 33 height 33
checkbox input "true"
click at [414, 586] on input "Onions" at bounding box center [411, 584] width 33 height 33
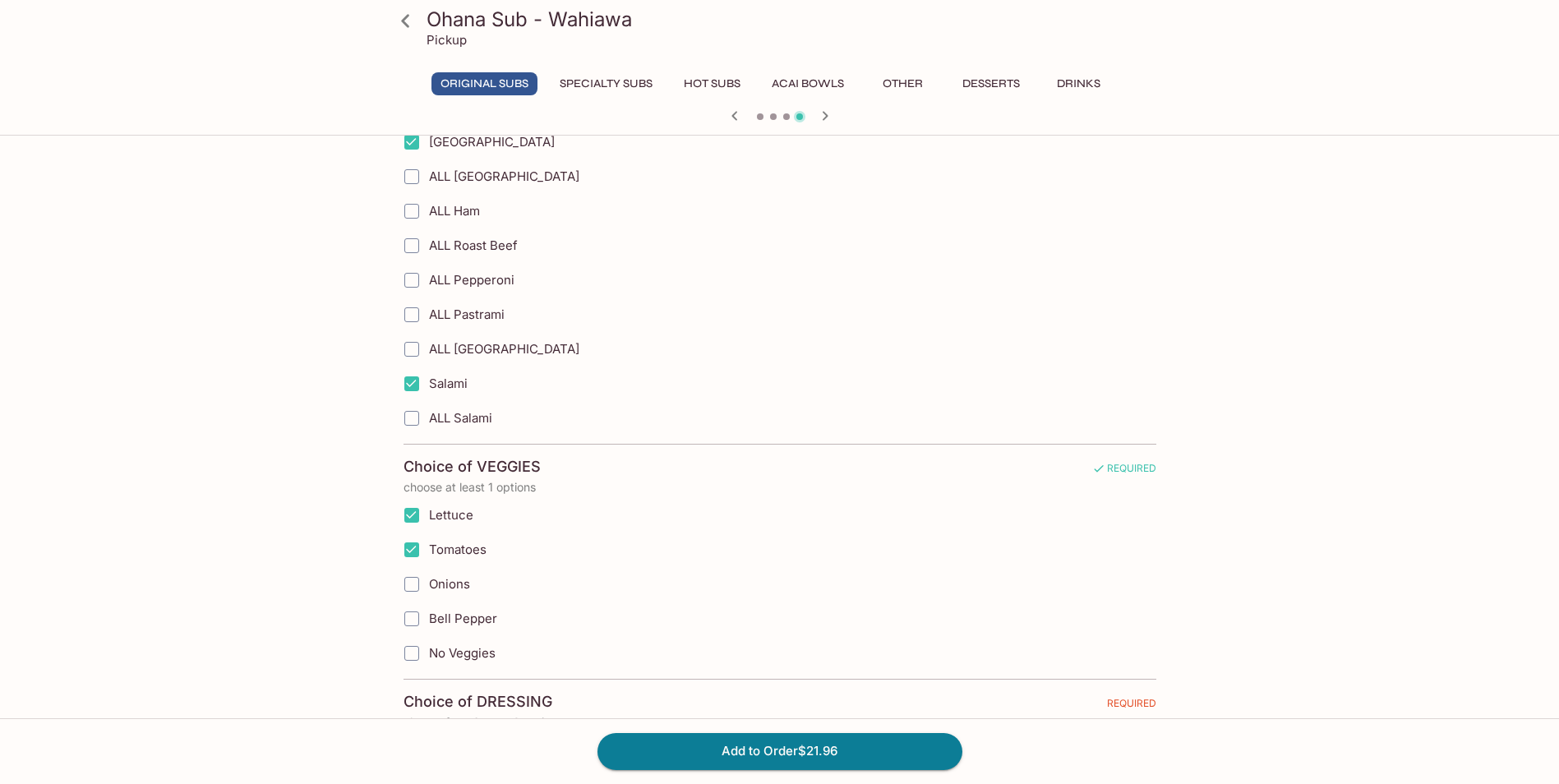
checkbox input "true"
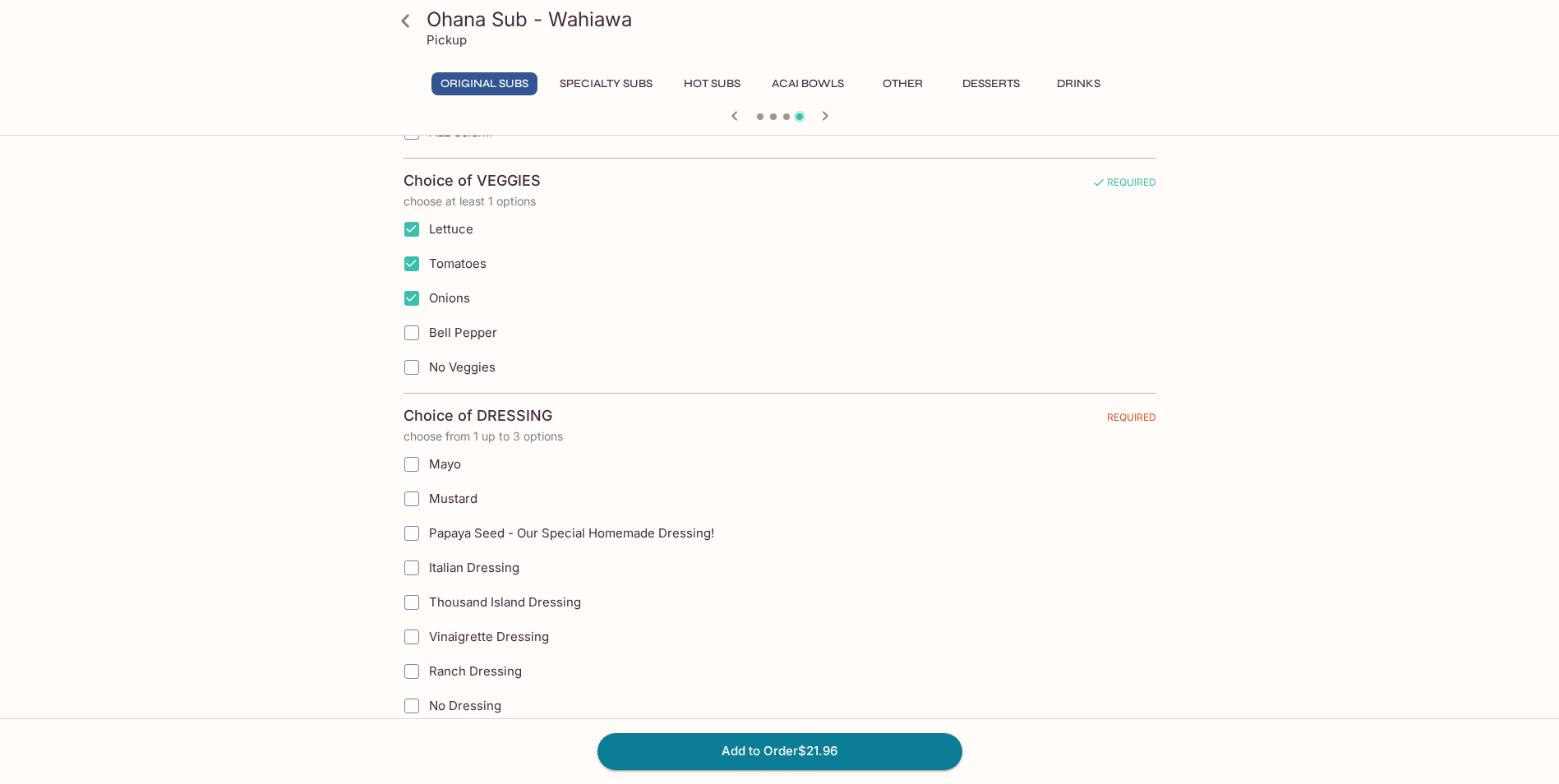
scroll to position [1315, 0]
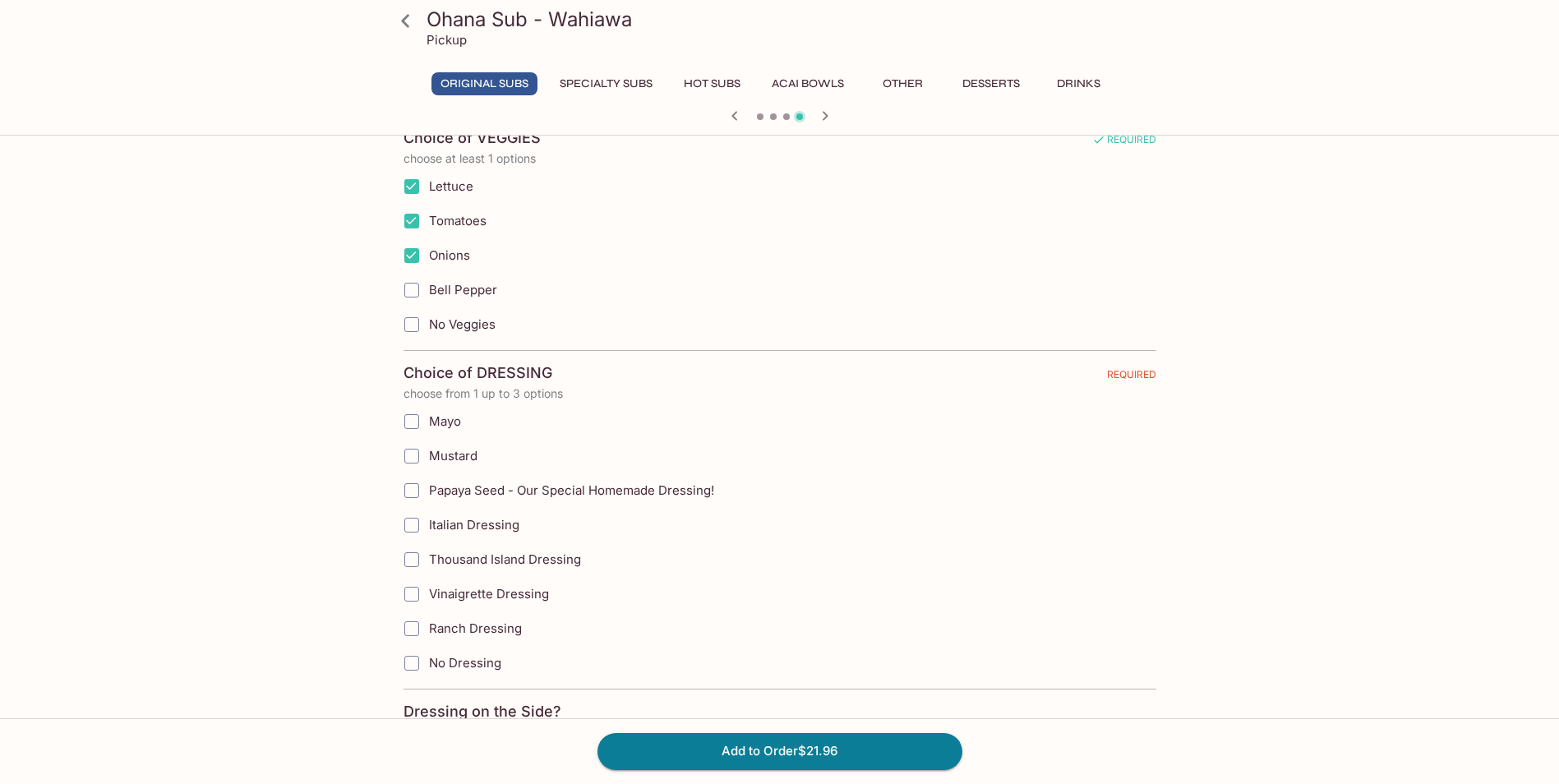
click at [408, 417] on input "Mayo" at bounding box center [411, 421] width 33 height 33
checkbox input "true"
click at [412, 458] on input "Mustard" at bounding box center [411, 456] width 33 height 33
checkbox input "true"
click at [415, 555] on input "Thousand Island Dressing" at bounding box center [411, 559] width 33 height 33
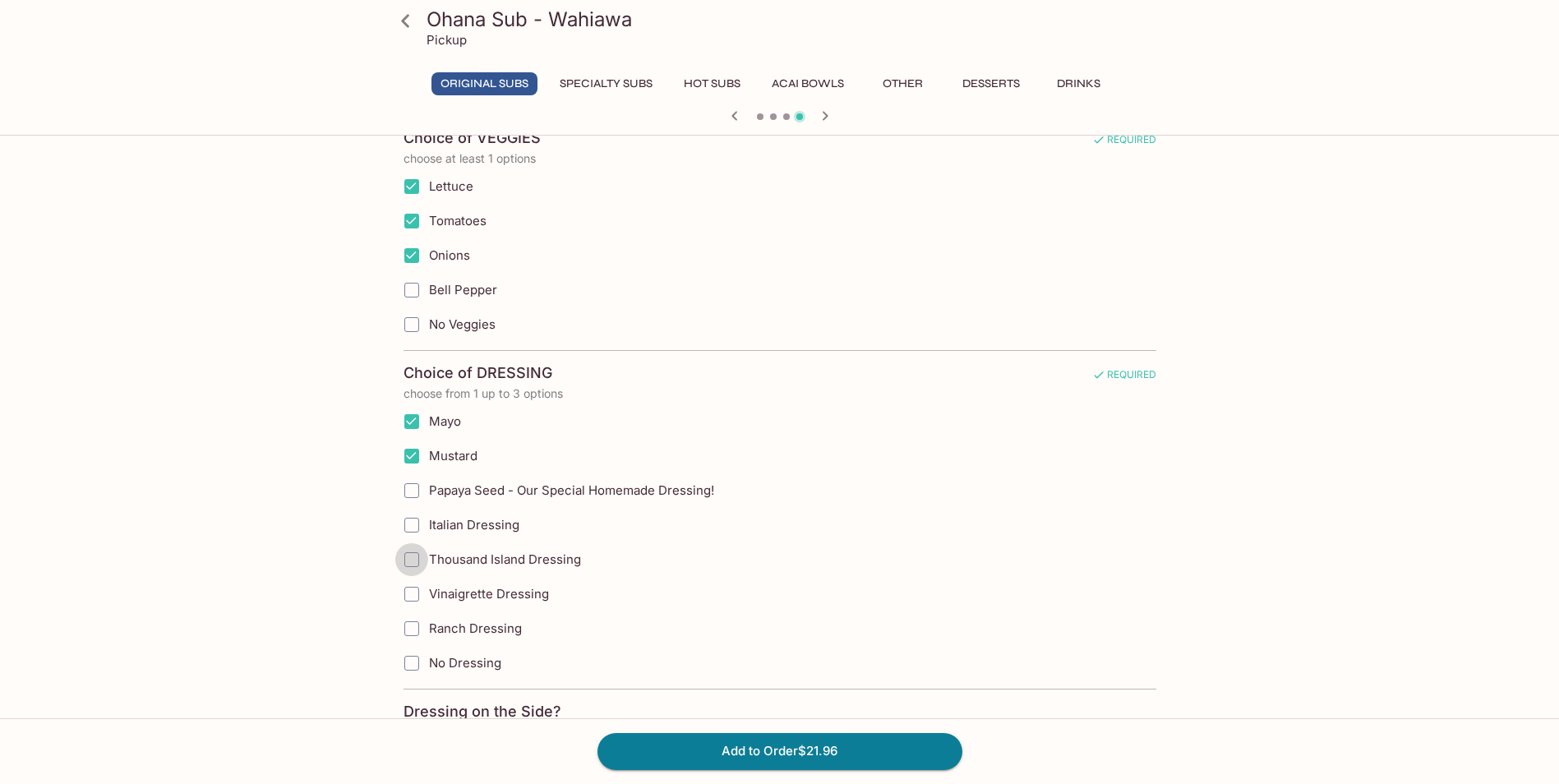
checkbox input "true"
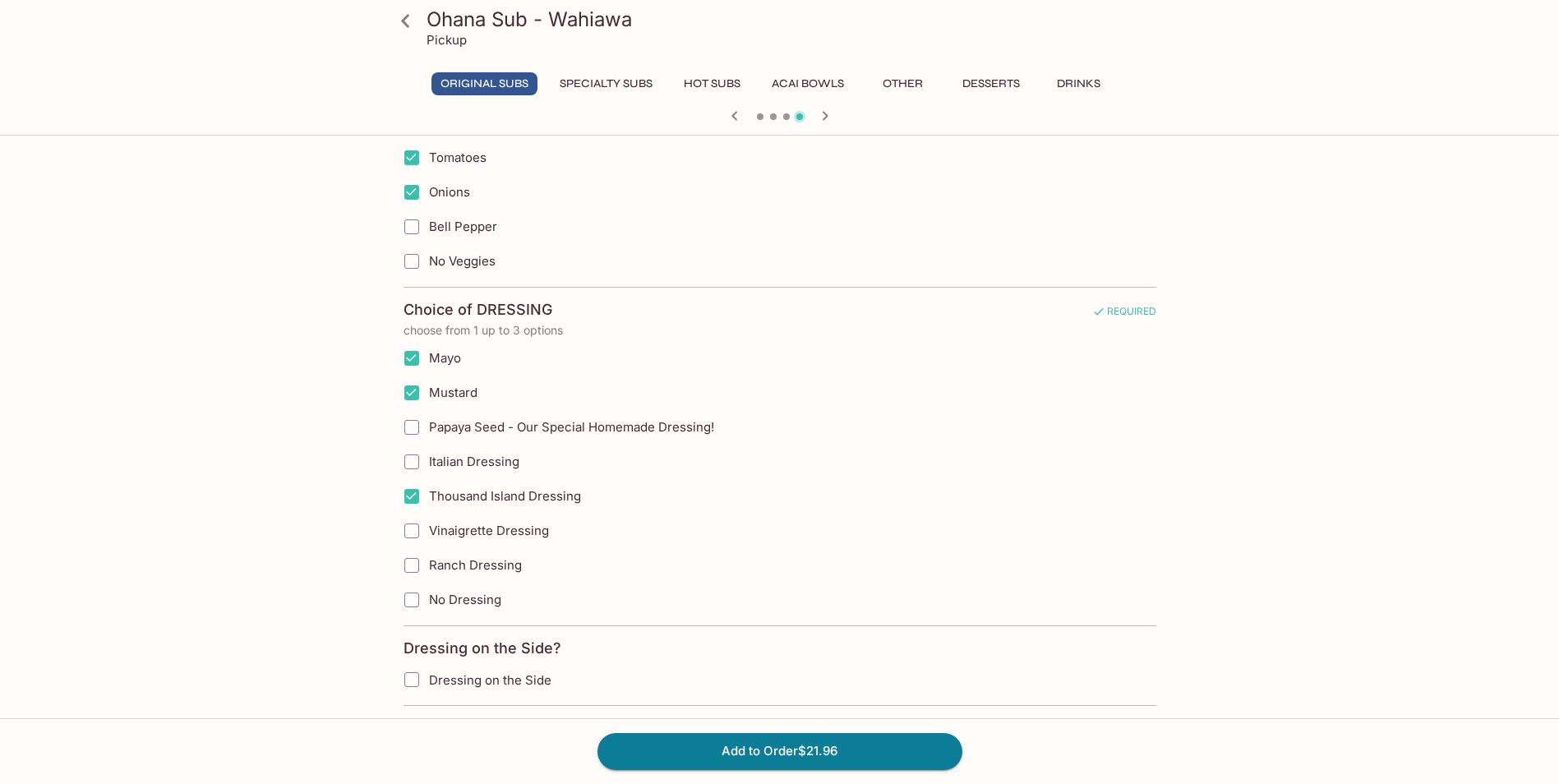
scroll to position [1479, 0]
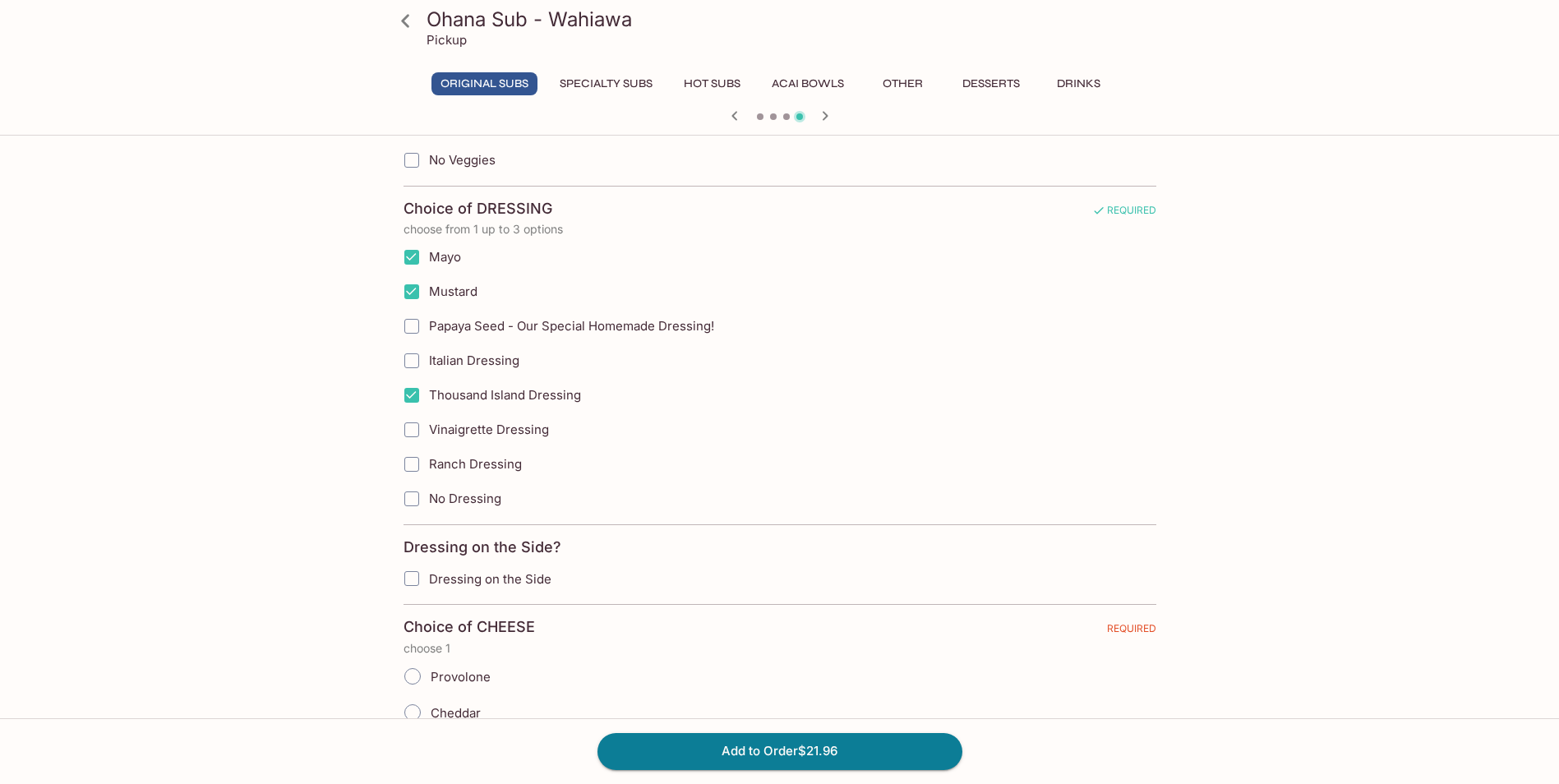
click at [409, 325] on input "Papaya Seed - Our Special Homemade Dressing!" at bounding box center [411, 325] width 33 height 33
checkbox input "true"
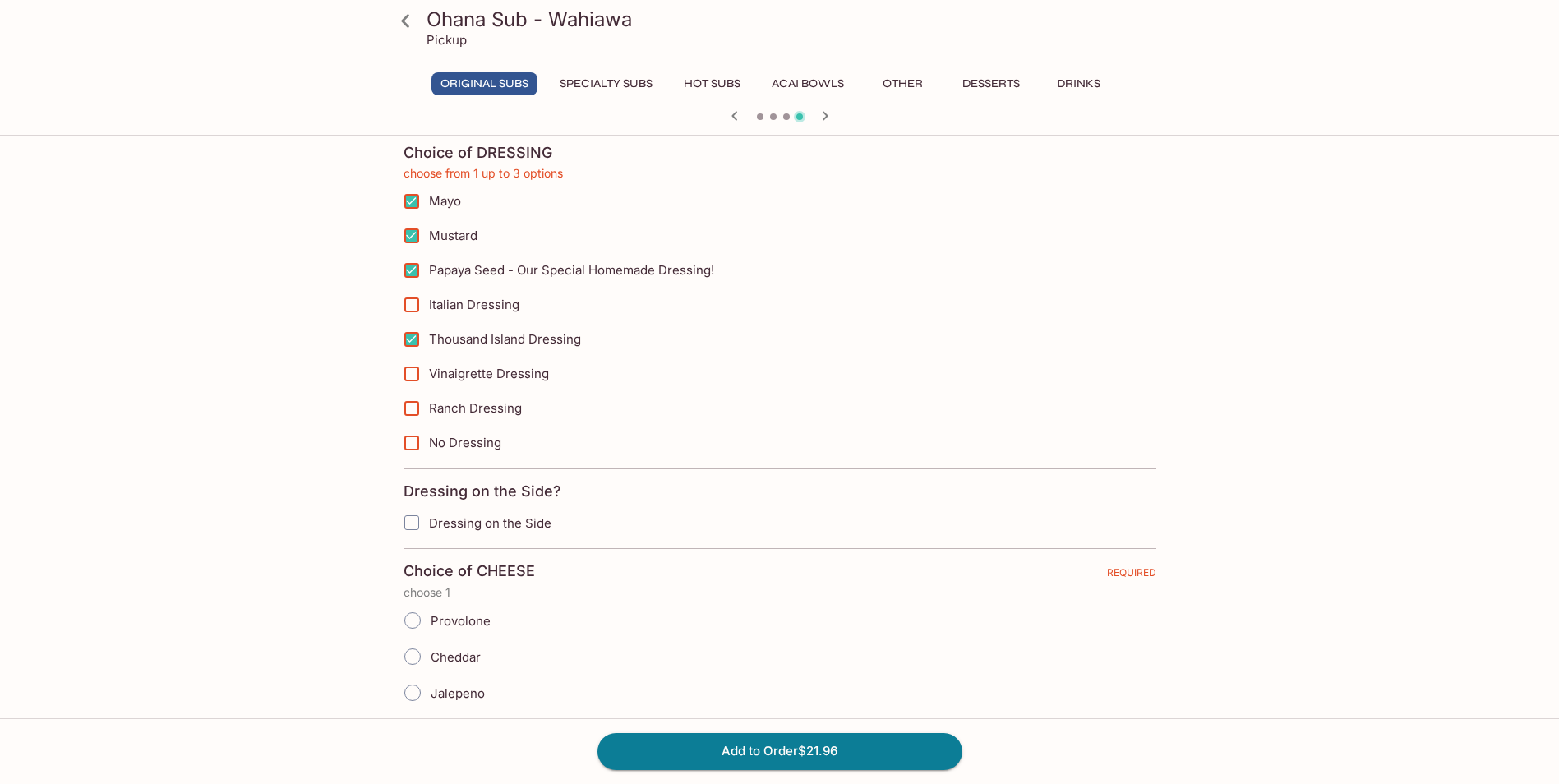
scroll to position [1560, 0]
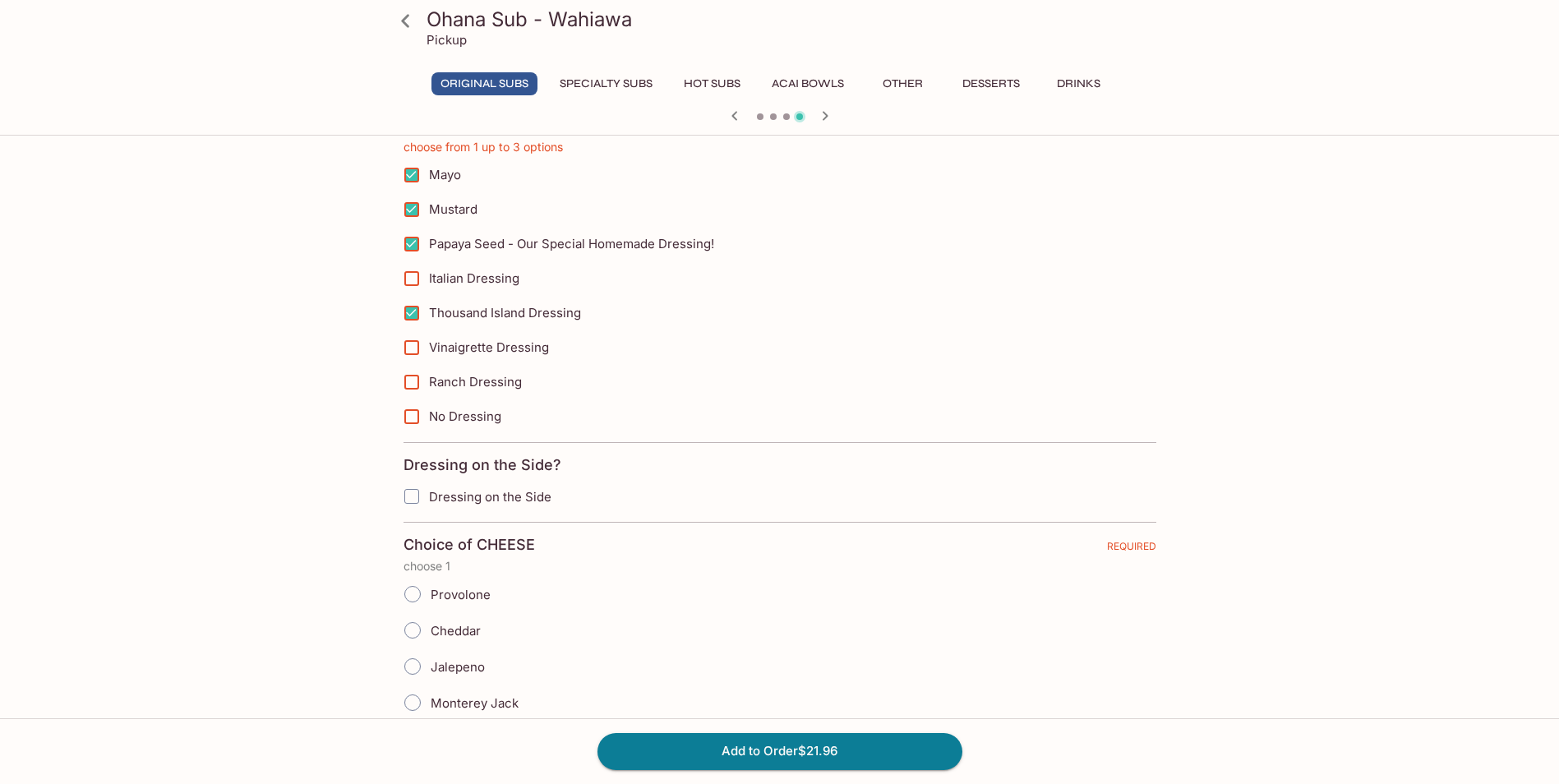
click at [413, 313] on input "Thousand Island Dressing" at bounding box center [411, 313] width 33 height 33
checkbox input "false"
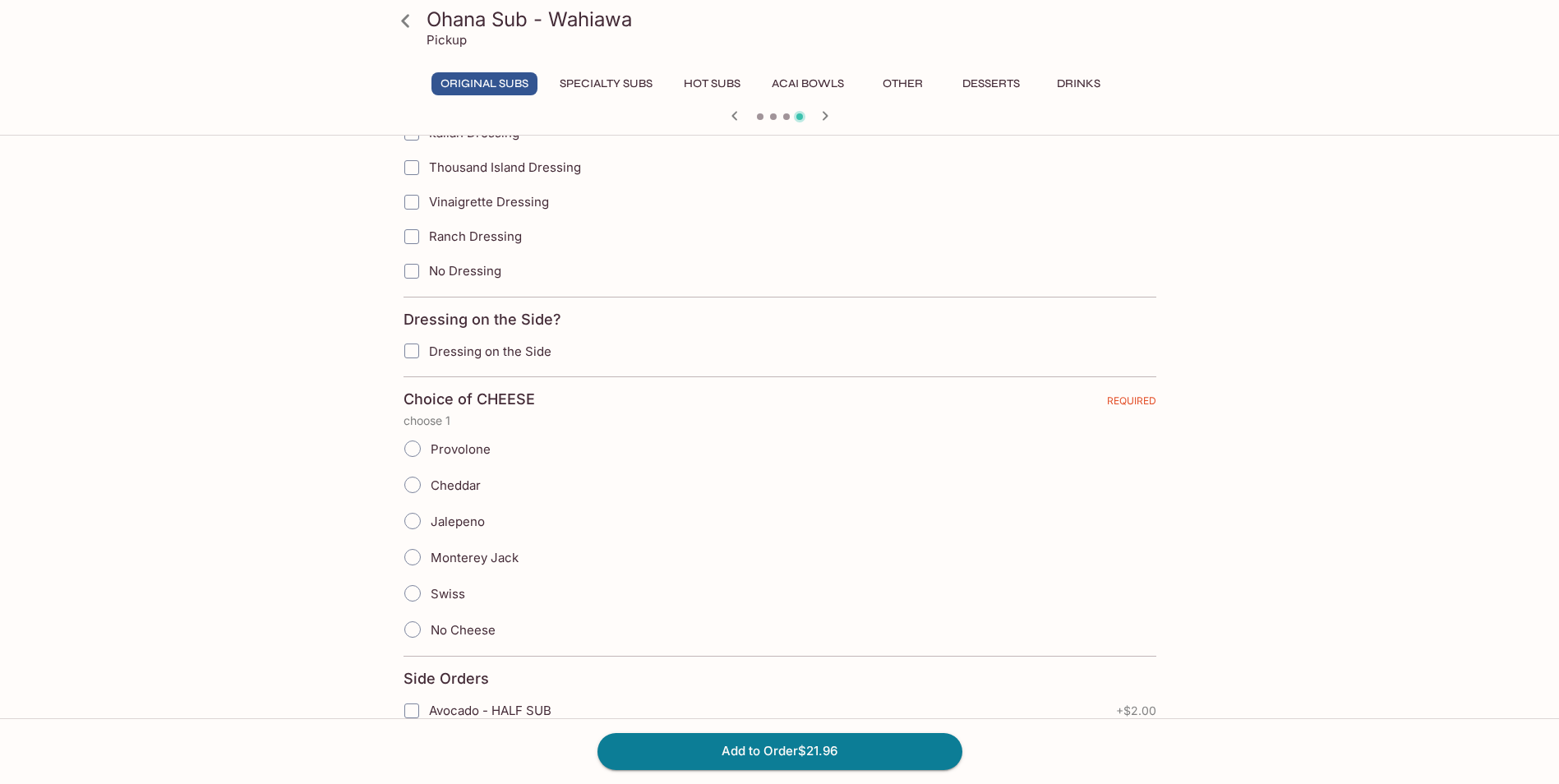
scroll to position [1725, 0]
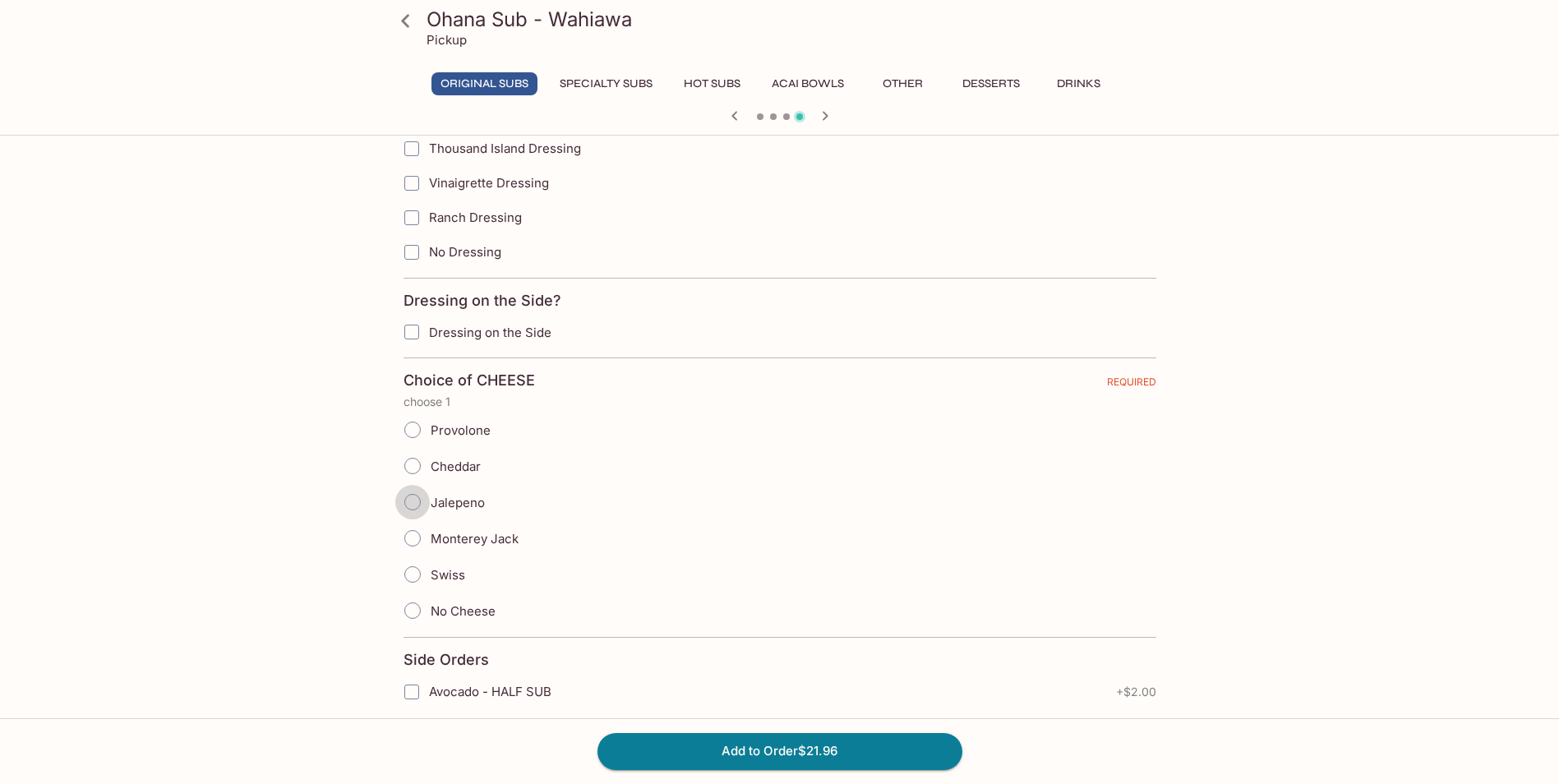
click at [411, 498] on input "Jalepeno" at bounding box center [412, 502] width 35 height 35
radio input "true"
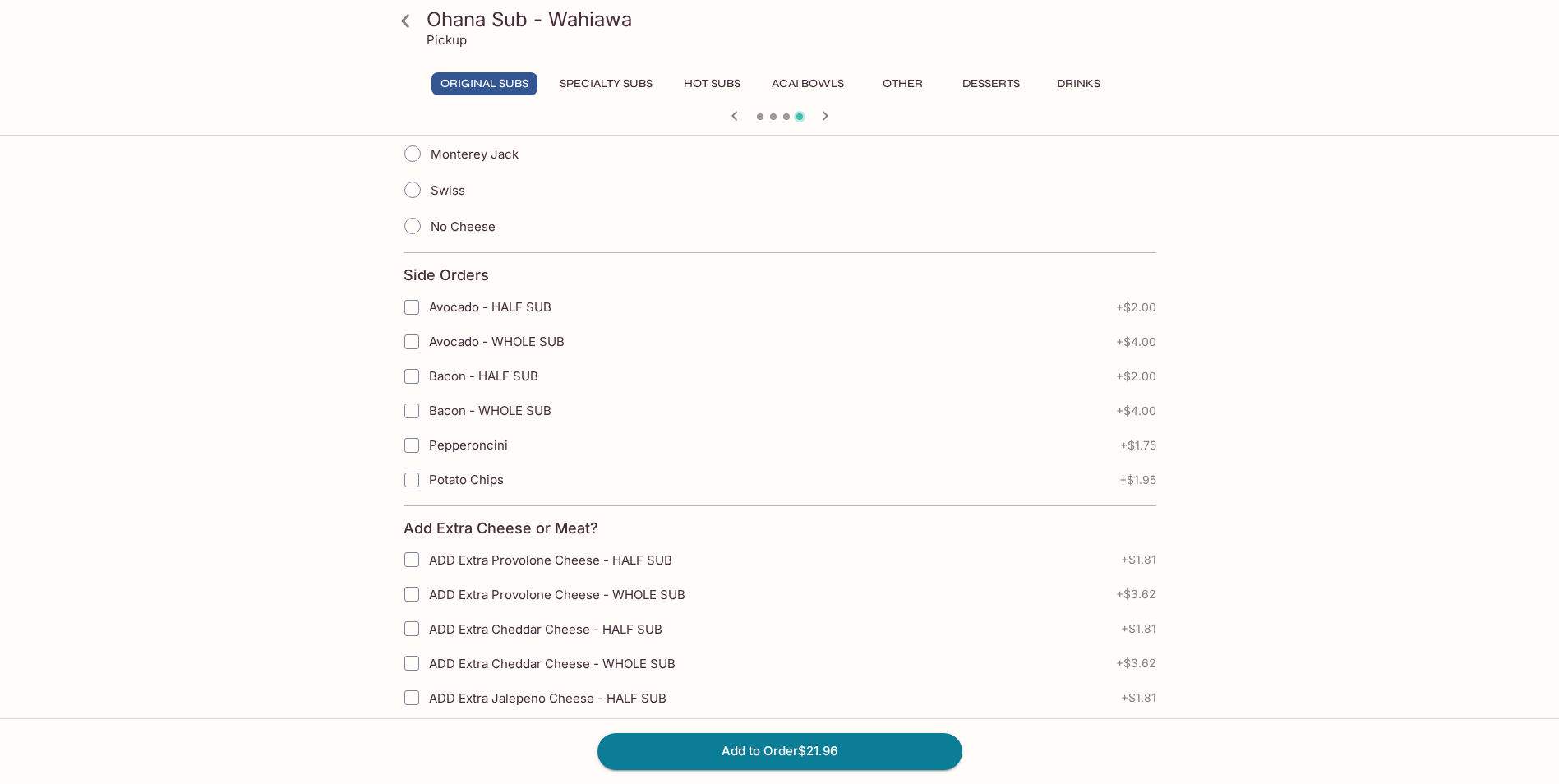
scroll to position [2136, 0]
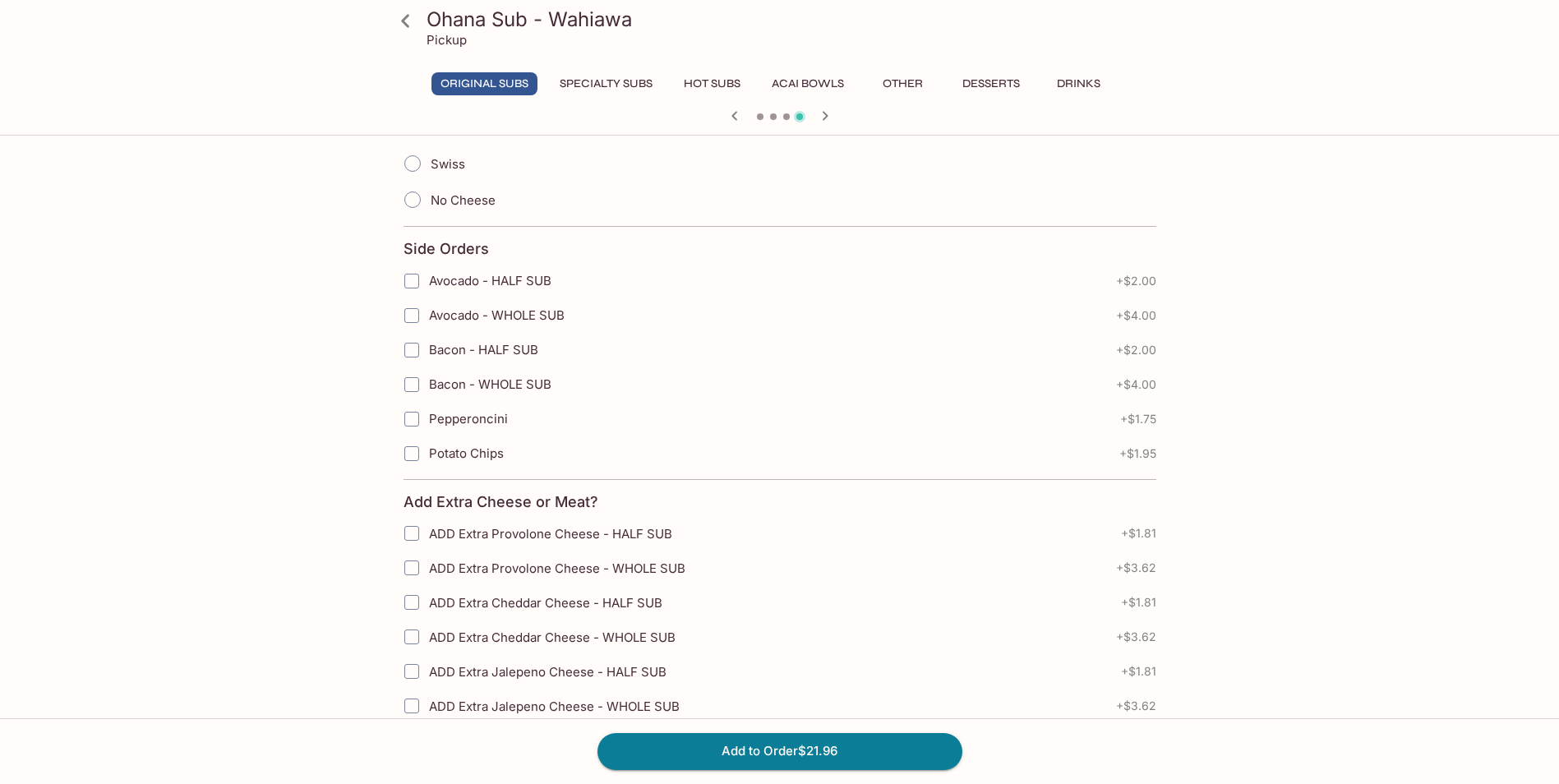
click at [410, 417] on input "Pepperoncini" at bounding box center [411, 419] width 33 height 33
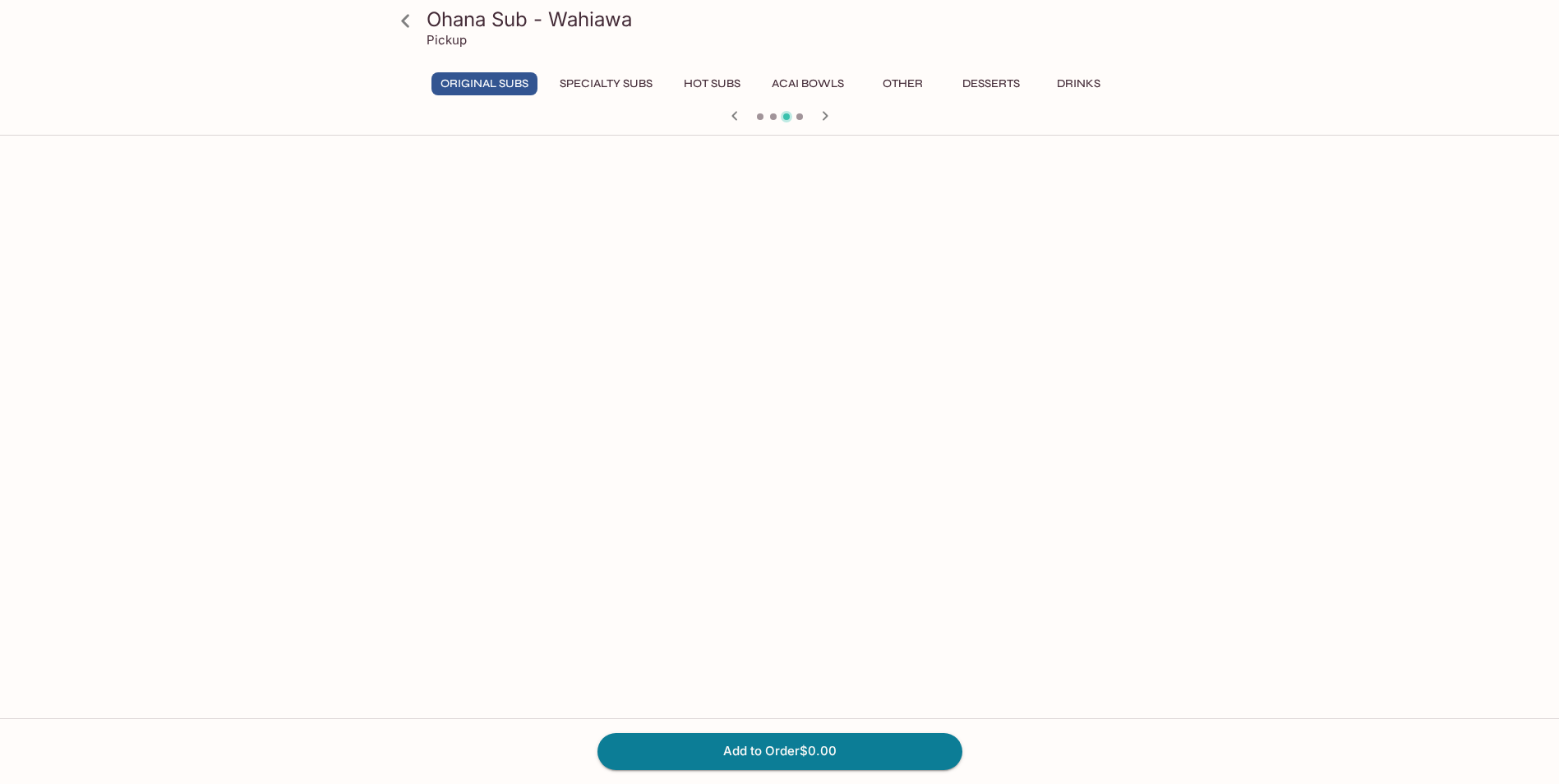
click at [823, 117] on icon "button" at bounding box center [824, 115] width 19 height 19
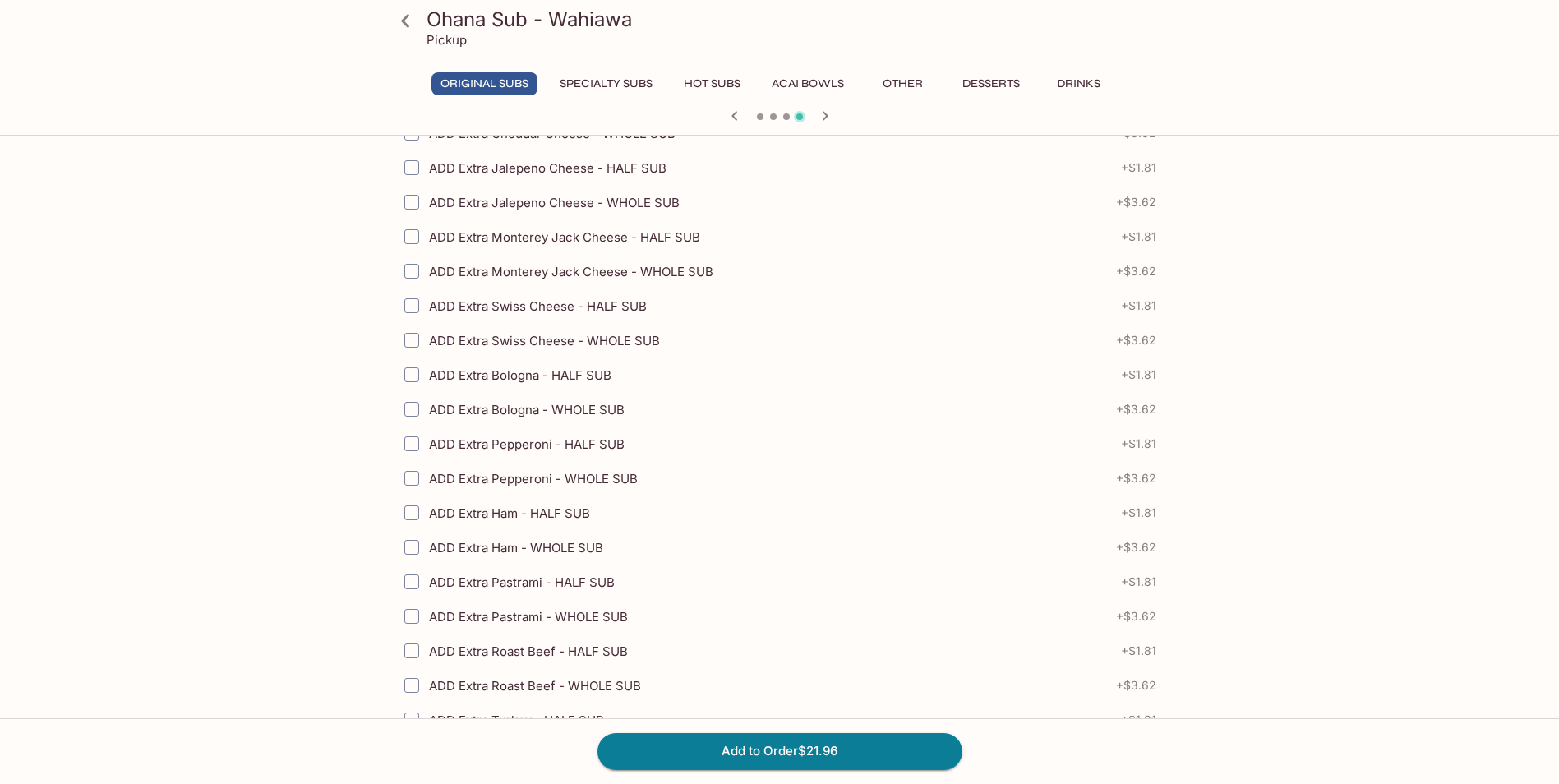
scroll to position [2636, 0]
drag, startPoint x: 414, startPoint y: 409, endPoint x: 416, endPoint y: 431, distance: 22.1
click at [414, 410] on input "ADD Extra Bologna - WHOLE SUB" at bounding box center [411, 412] width 33 height 33
click at [413, 410] on input "ADD Extra Bologna - WHOLE SUB" at bounding box center [411, 412] width 33 height 33
click at [409, 414] on input "ADD Extra Bologna - WHOLE SUB" at bounding box center [411, 412] width 33 height 33
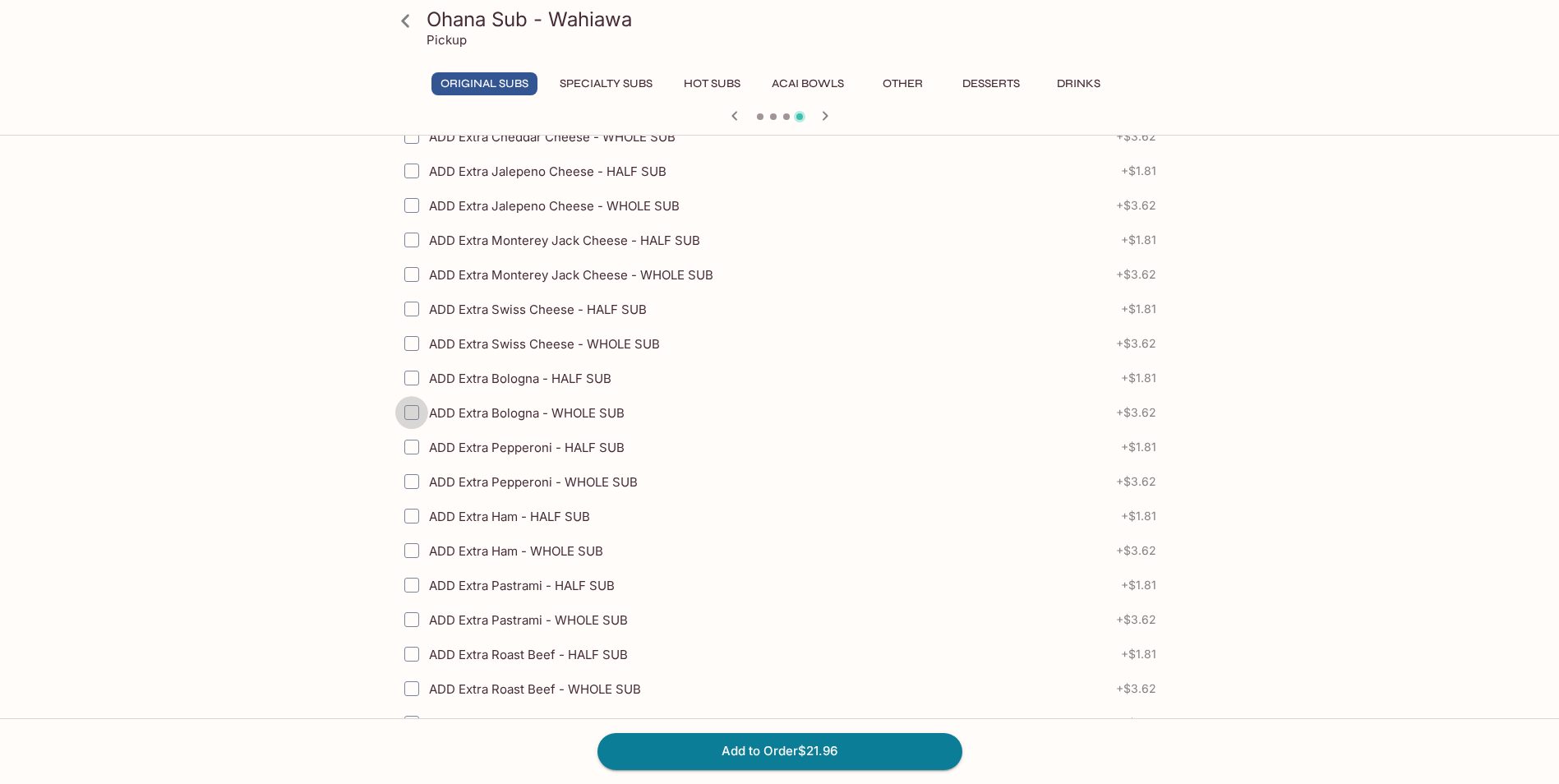
click at [414, 413] on input "ADD Extra Bologna - WHOLE SUB" at bounding box center [411, 412] width 33 height 33
checkbox input "true"
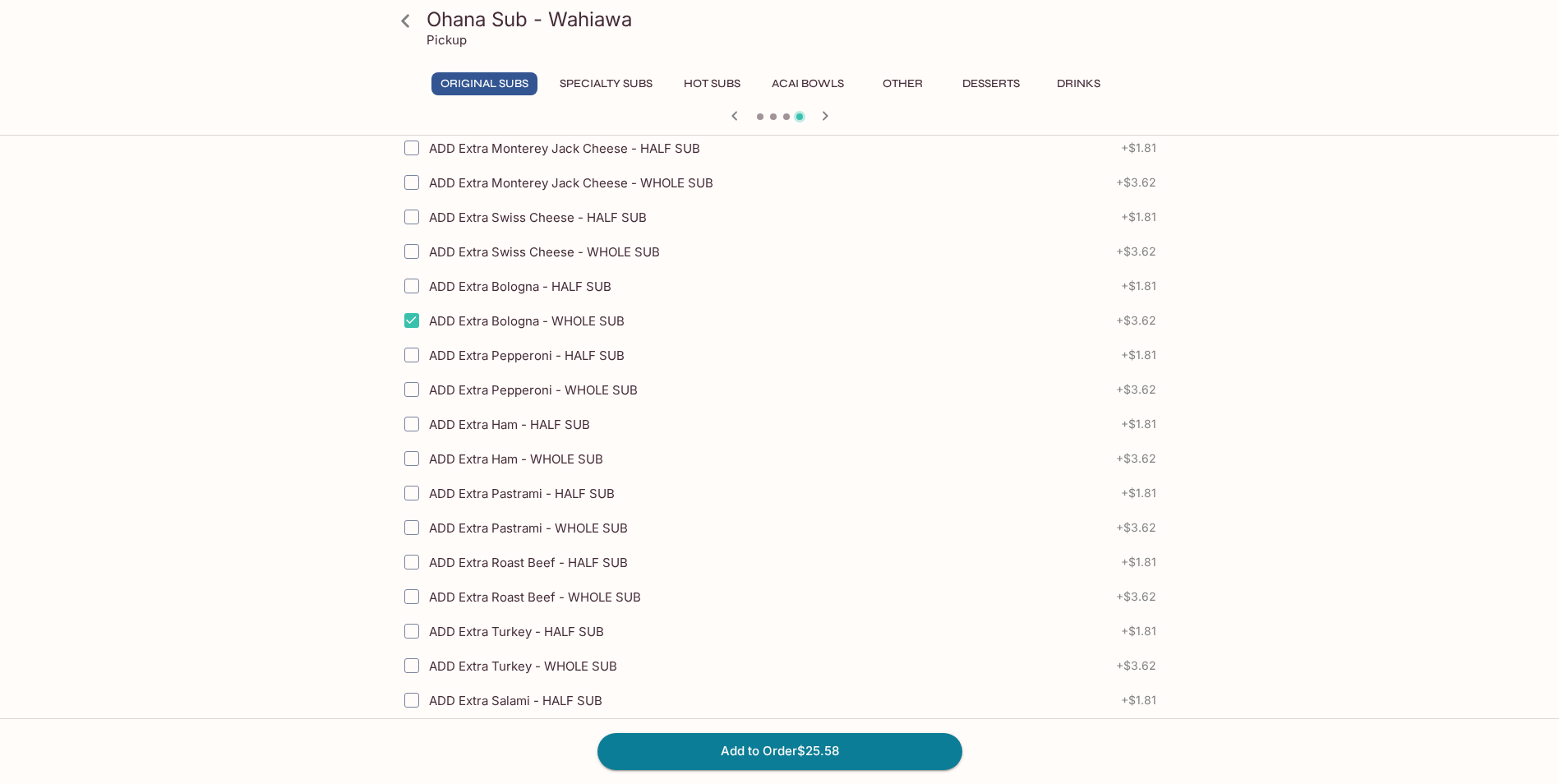
scroll to position [2800, 0]
